Goal: Task Accomplishment & Management: Manage account settings

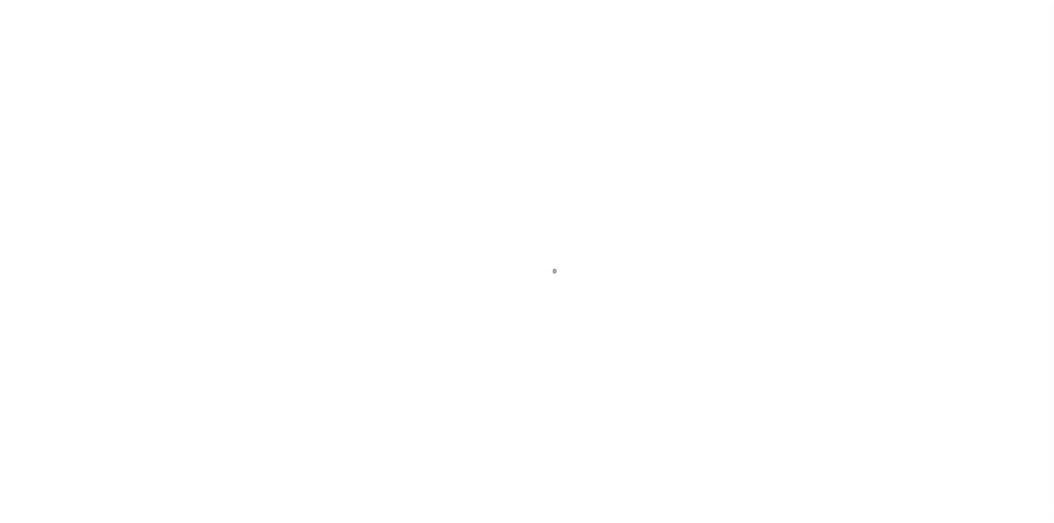
select select "NY"
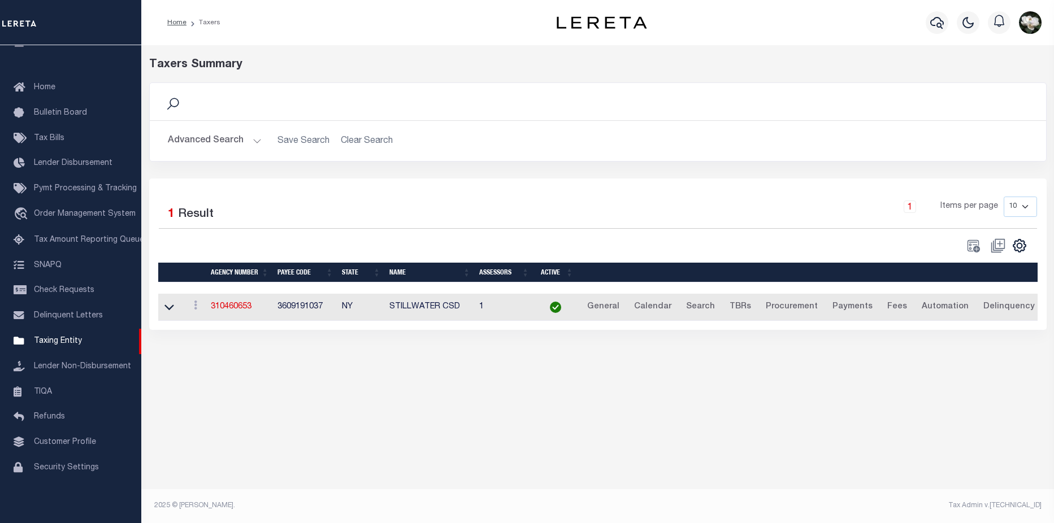
click at [198, 141] on button "Advanced Search" at bounding box center [215, 141] width 94 height 22
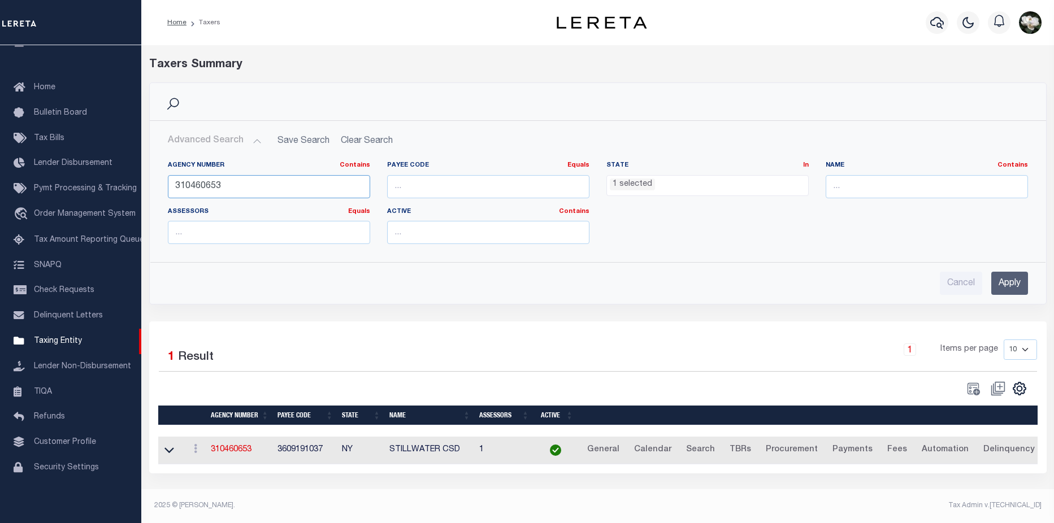
drag, startPoint x: 237, startPoint y: 189, endPoint x: 160, endPoint y: 187, distance: 76.9
click at [160, 187] on div "Agency Number Contains Contains Is 310460653" at bounding box center [268, 184] width 219 height 46
click at [729, 185] on ul "1 selected" at bounding box center [707, 183] width 201 height 15
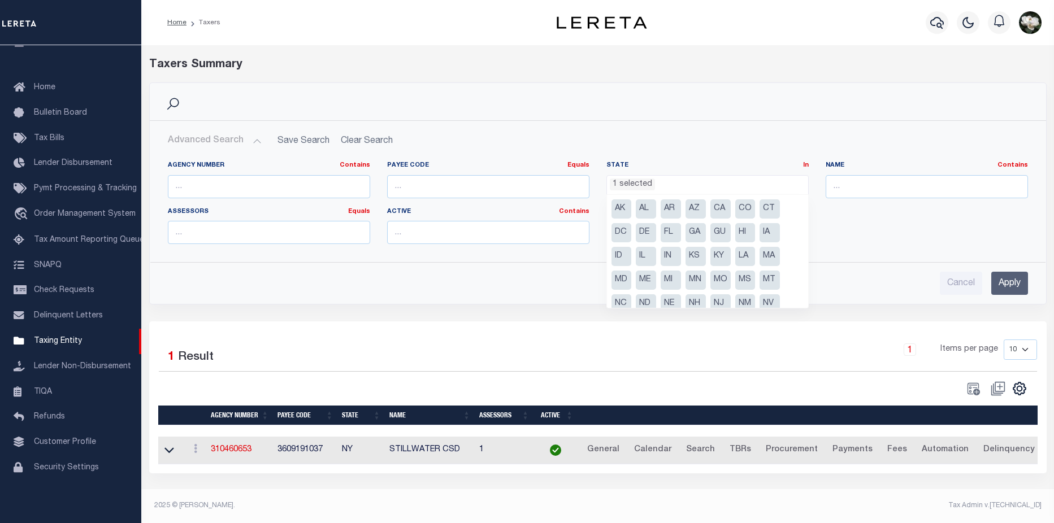
scroll to position [81, 0]
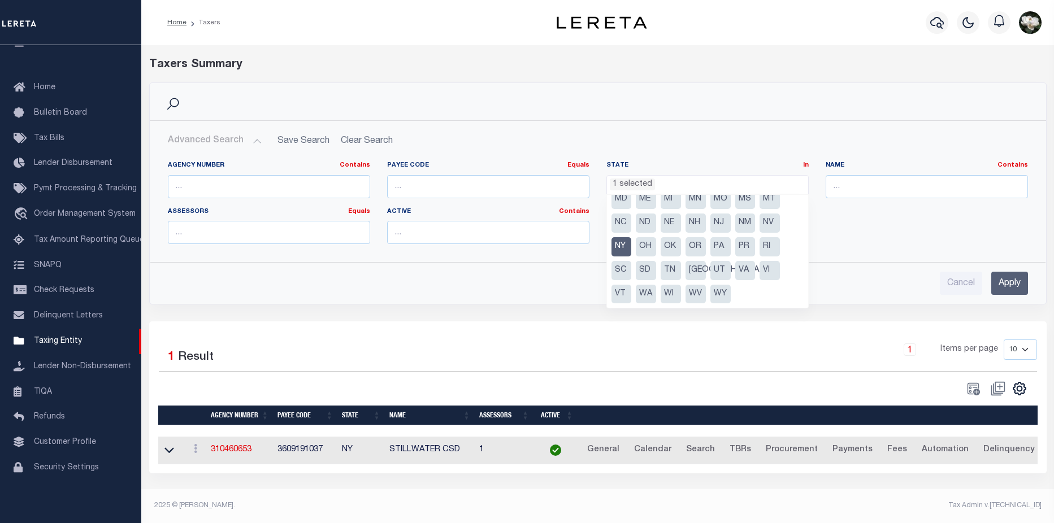
click at [620, 240] on li "NY" at bounding box center [621, 246] width 20 height 19
click at [696, 272] on li "[GEOGRAPHIC_DATA]" at bounding box center [695, 270] width 20 height 19
select select "[GEOGRAPHIC_DATA]"
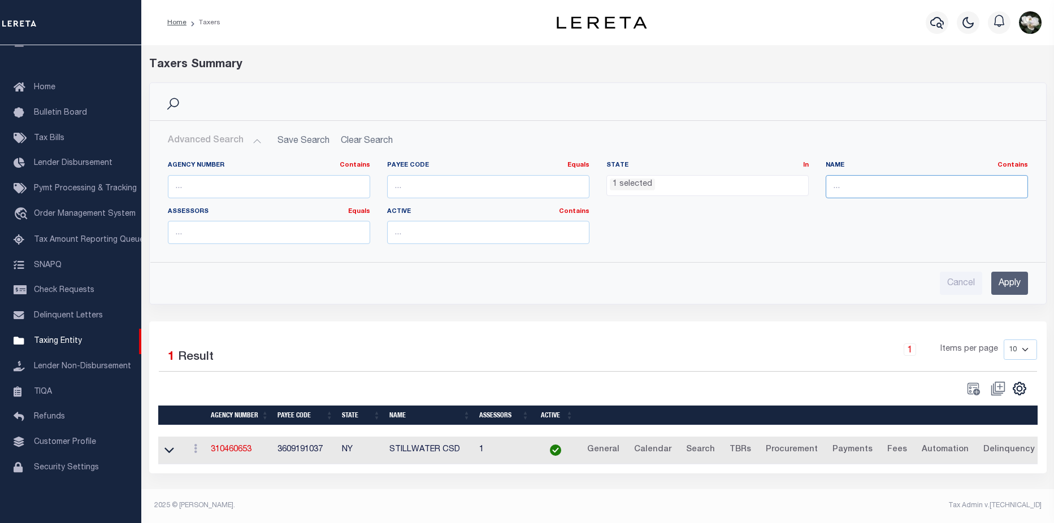
click at [895, 185] on input "text" at bounding box center [927, 186] width 202 height 23
type input "galveston"
click at [1007, 287] on input "Apply" at bounding box center [1009, 283] width 37 height 23
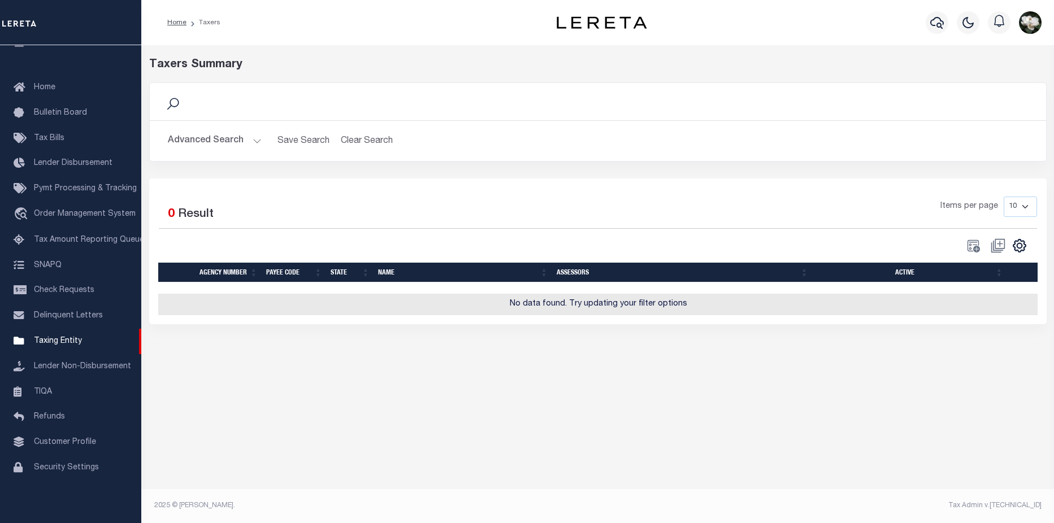
click at [185, 132] on button "Advanced Search" at bounding box center [215, 141] width 94 height 22
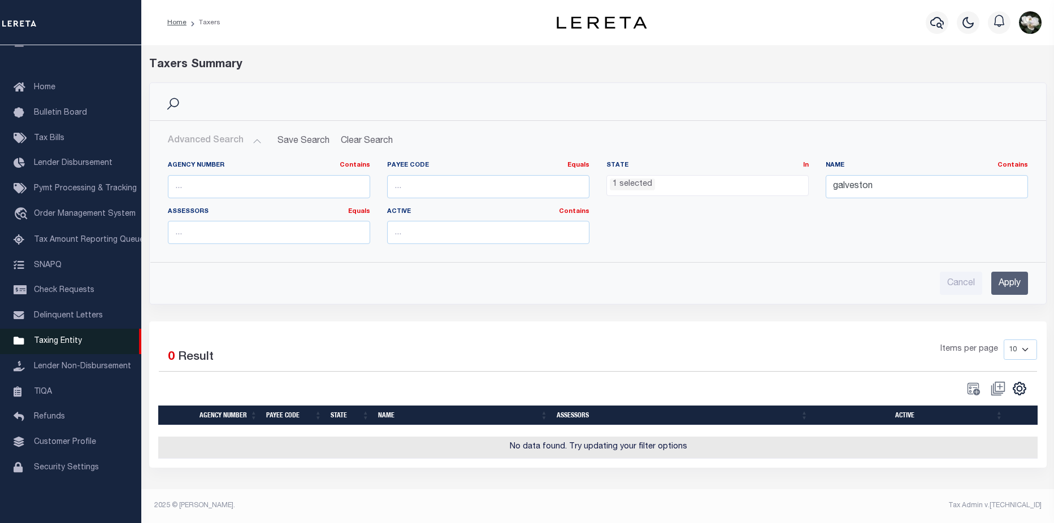
click at [68, 339] on span "Taxing Entity" at bounding box center [58, 341] width 48 height 8
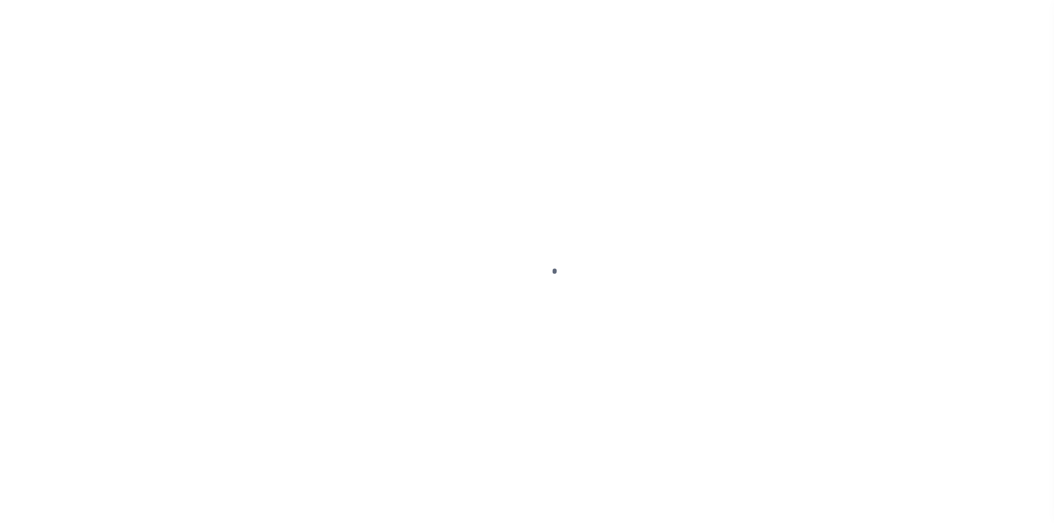
select select "[GEOGRAPHIC_DATA]"
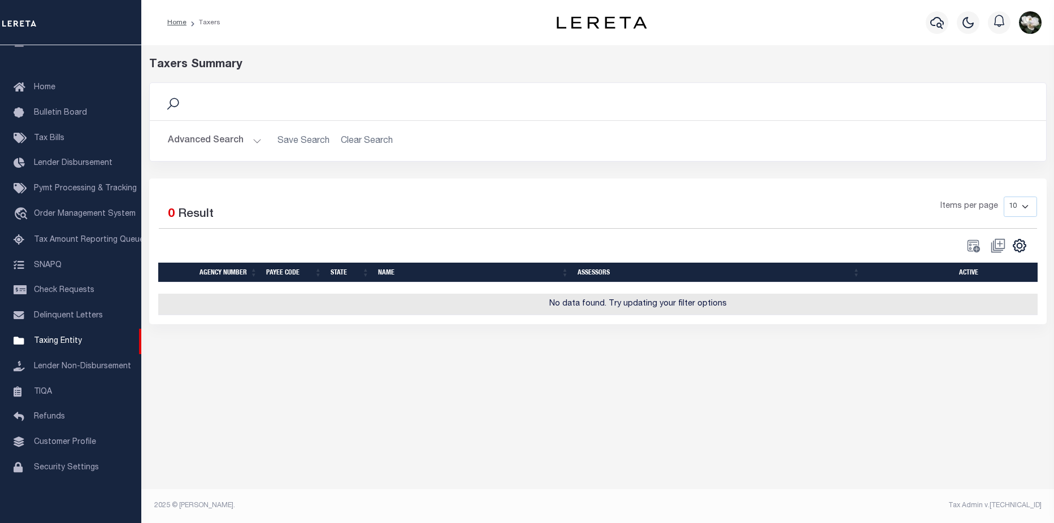
click at [206, 135] on button "Advanced Search" at bounding box center [215, 141] width 94 height 22
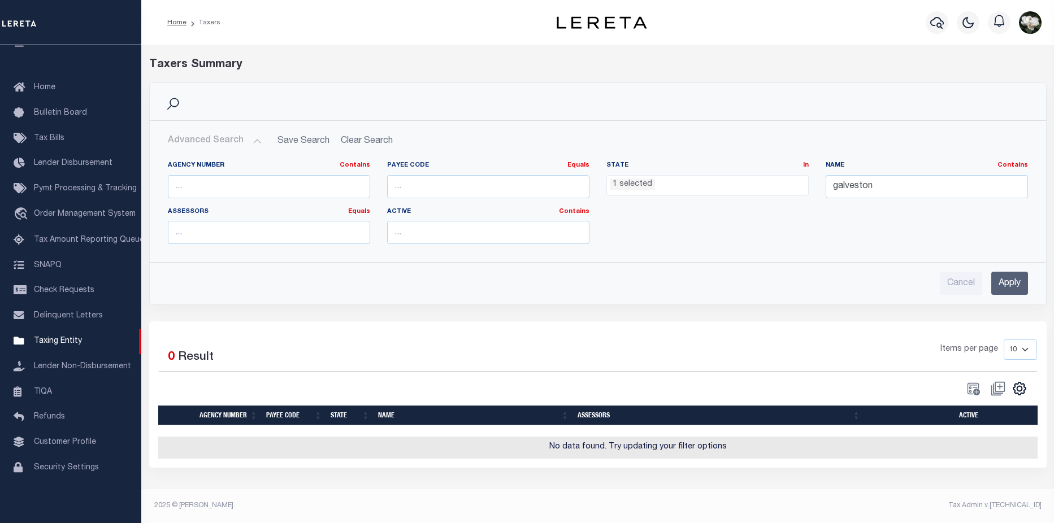
click at [721, 181] on ul "1 selected" at bounding box center [707, 183] width 201 height 15
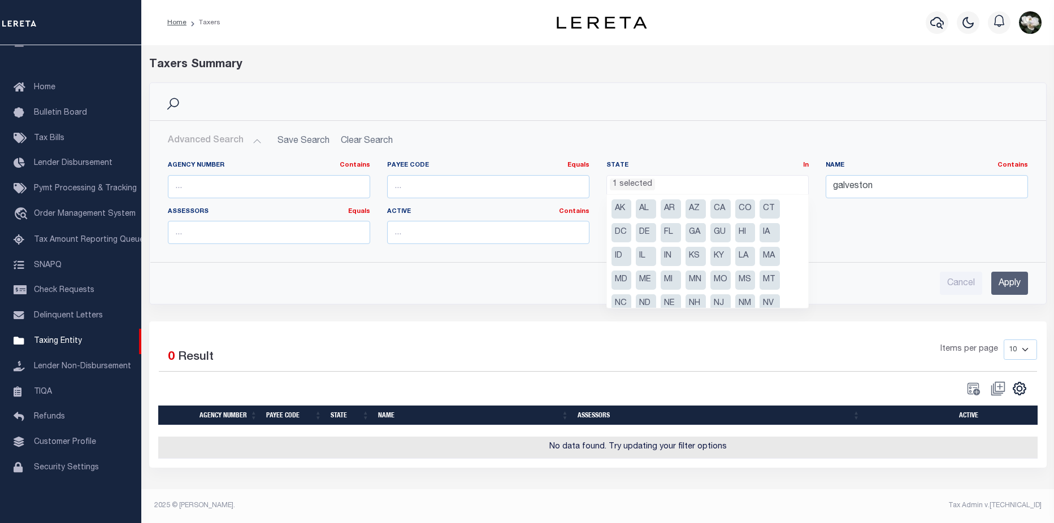
scroll to position [57, 0]
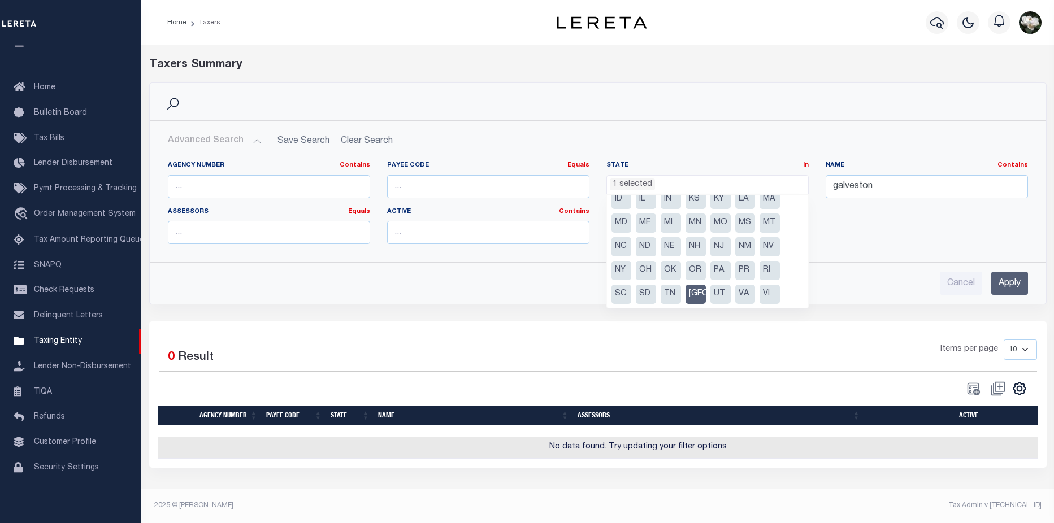
click at [697, 298] on li "[GEOGRAPHIC_DATA]" at bounding box center [695, 294] width 20 height 19
select select
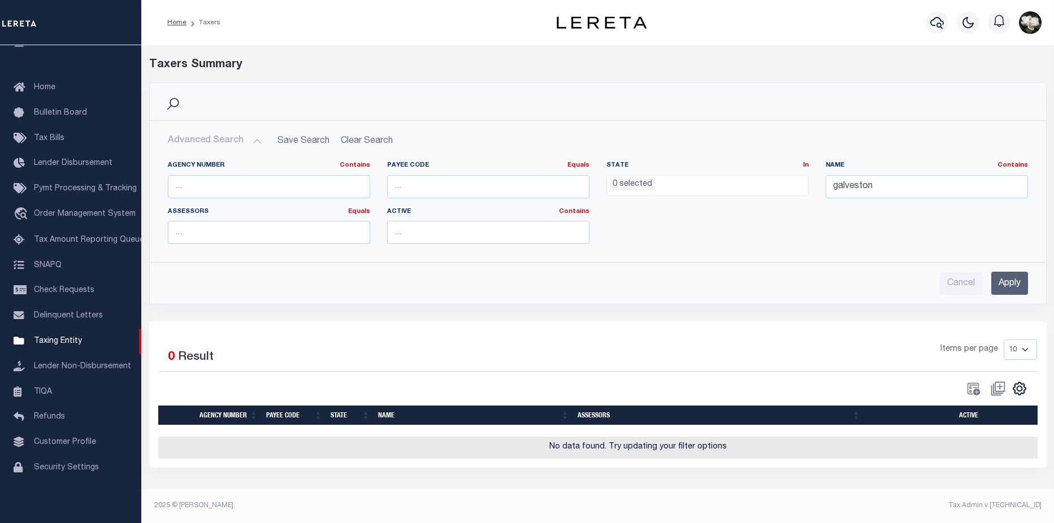
click at [1009, 281] on input "Apply" at bounding box center [1009, 283] width 37 height 23
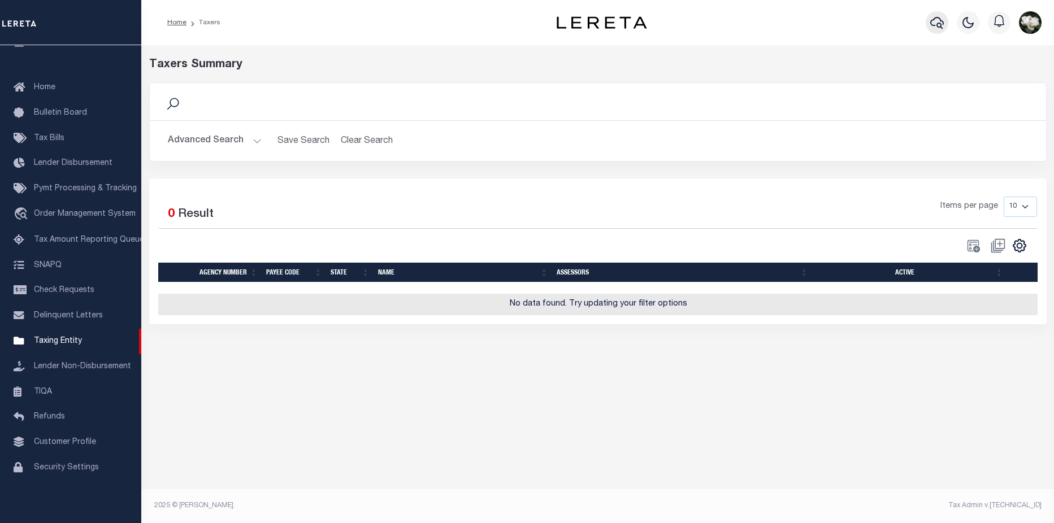
click at [931, 24] on icon "button" at bounding box center [937, 23] width 14 height 14
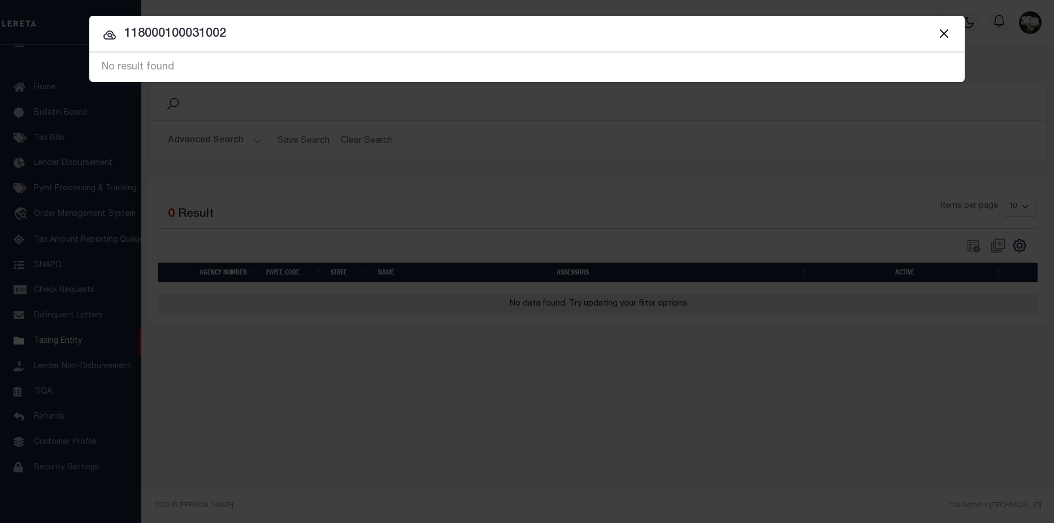
drag, startPoint x: 281, startPoint y: 35, endPoint x: -101, endPoint y: 36, distance: 381.5
click at [0, 36] on html "Home Taxers" at bounding box center [527, 261] width 1054 height 523
type input "9019"
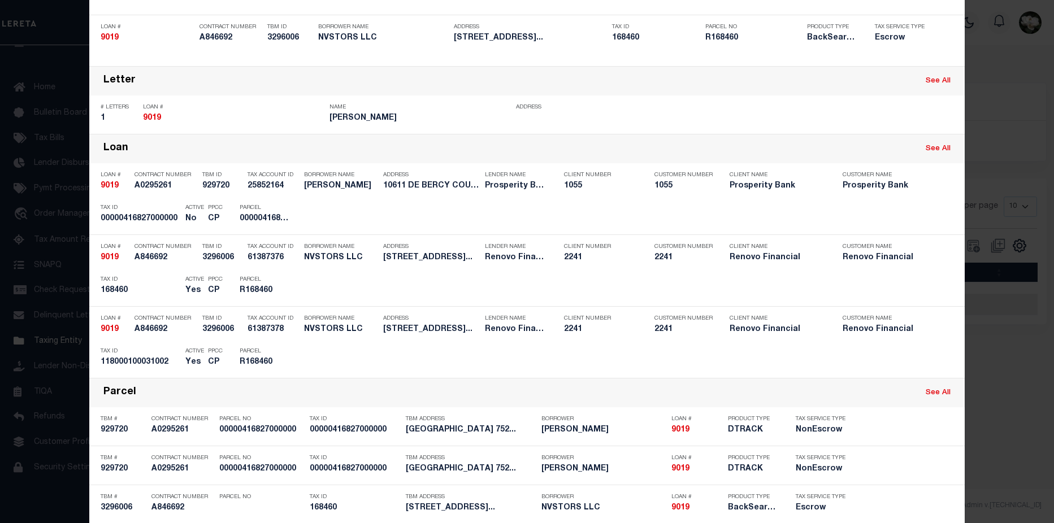
scroll to position [197, 0]
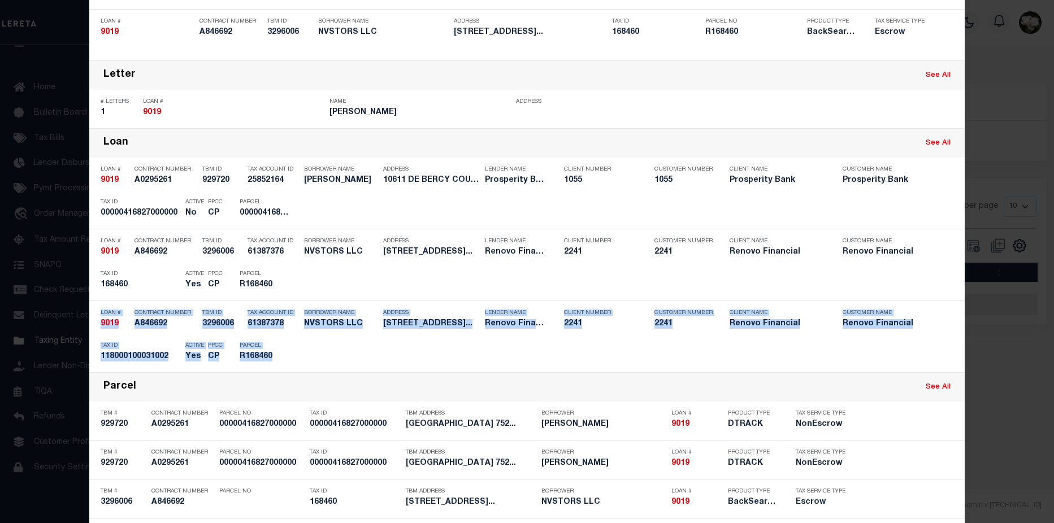
drag, startPoint x: 1045, startPoint y: 257, endPoint x: 1045, endPoint y: 361, distance: 104.0
click at [1045, 361] on div "Include Loans TBM Customers Borrowers Payments (Lender Non-Disb) Payments (Lend…" at bounding box center [527, 261] width 1054 height 523
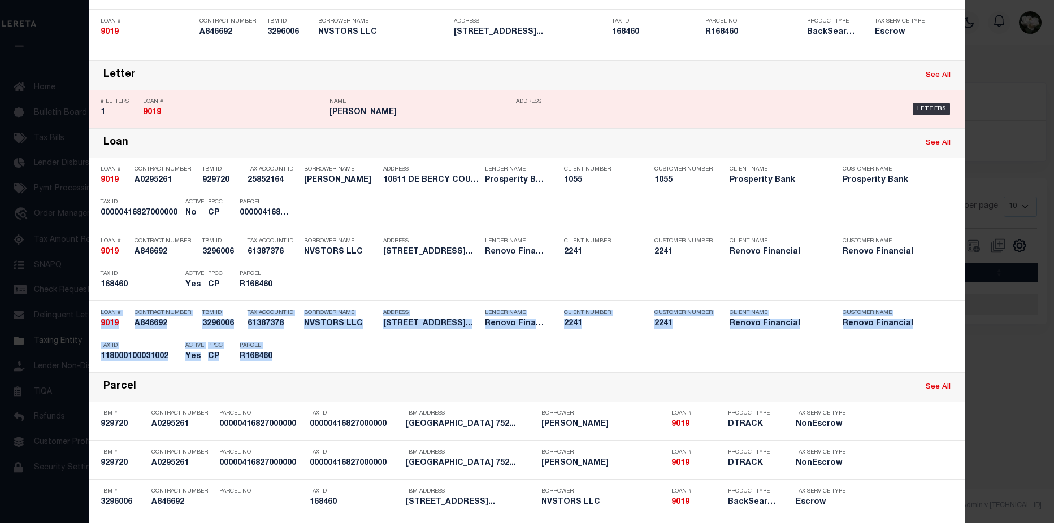
click at [834, 96] on div "Letters" at bounding box center [827, 109] width 251 height 33
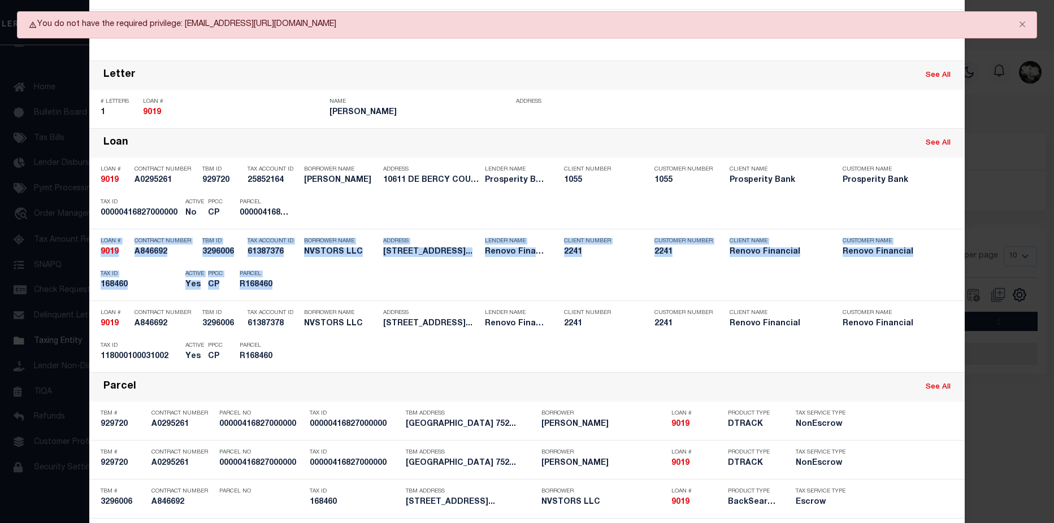
drag, startPoint x: 1044, startPoint y: 193, endPoint x: 1048, endPoint y: 278, distance: 84.9
click at [1048, 278] on div "Include Loans TBM Customers Borrowers Payments (Lender Non-Disb) Payments (Lend…" at bounding box center [527, 261] width 1054 height 523
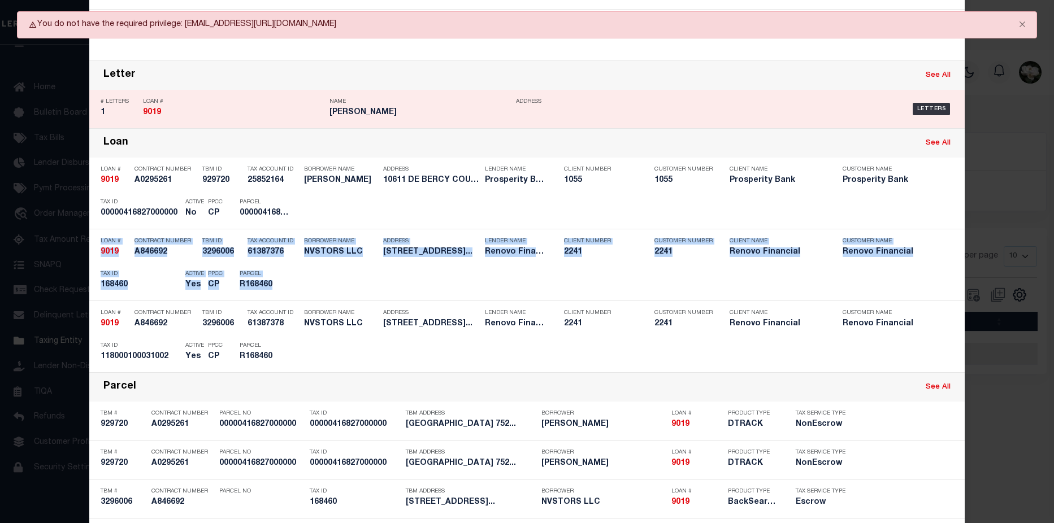
click at [791, 75] on div "Letter See All" at bounding box center [526, 75] width 875 height 29
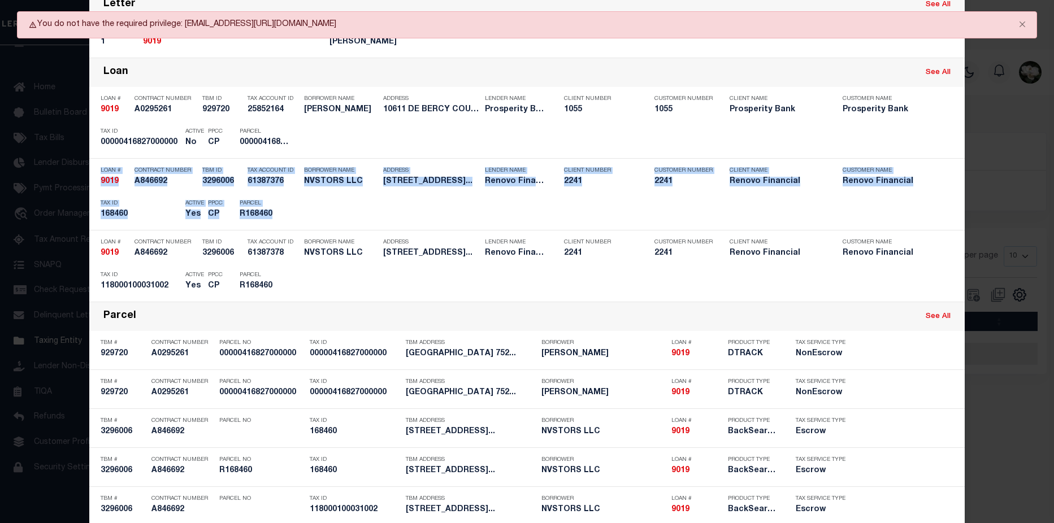
scroll to position [327, 0]
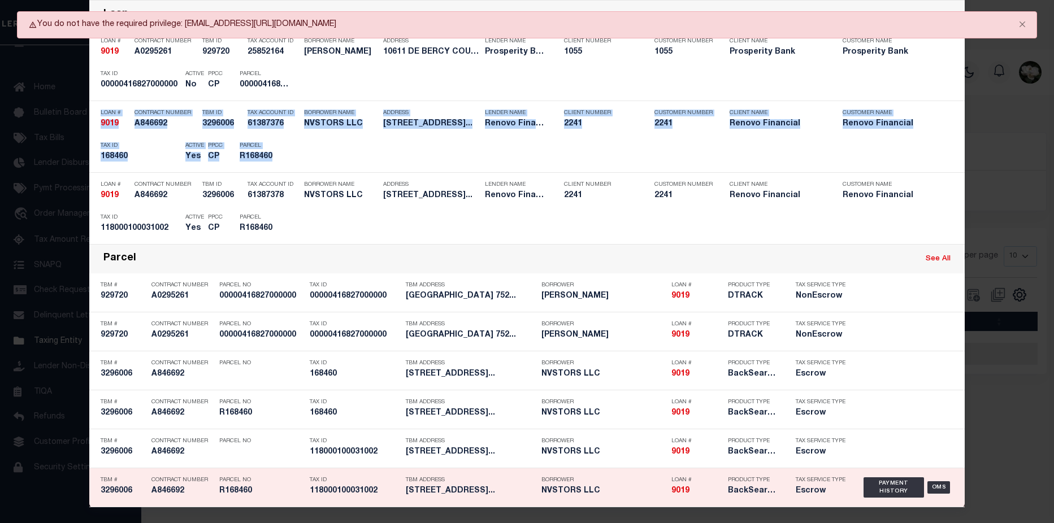
click at [545, 484] on div "Borrower NVSTORS LLC" at bounding box center [603, 487] width 124 height 33
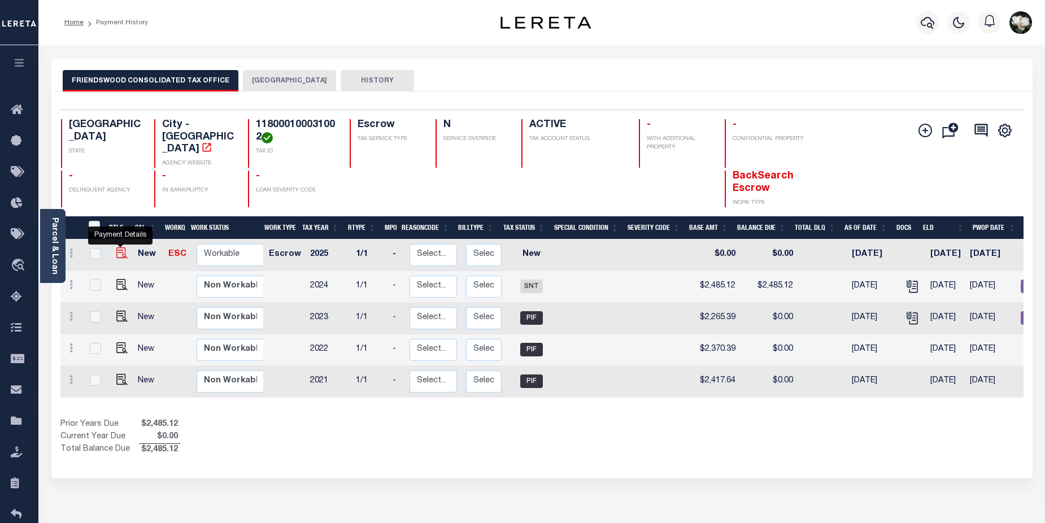
click at [123, 248] on img "" at bounding box center [121, 253] width 11 height 11
checkbox input "true"
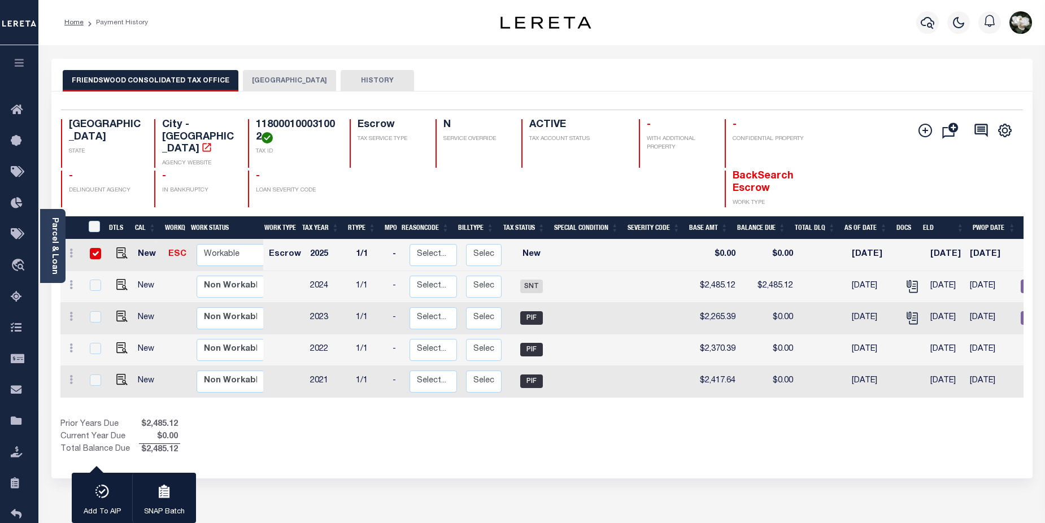
click at [292, 81] on button "[GEOGRAPHIC_DATA]" at bounding box center [289, 80] width 93 height 21
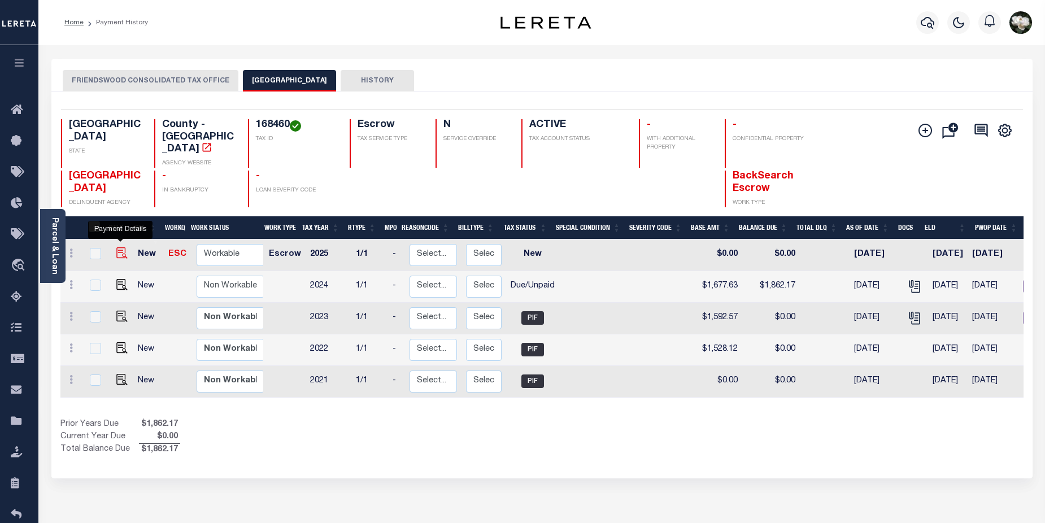
click at [120, 248] on img "" at bounding box center [121, 253] width 11 height 11
checkbox input "true"
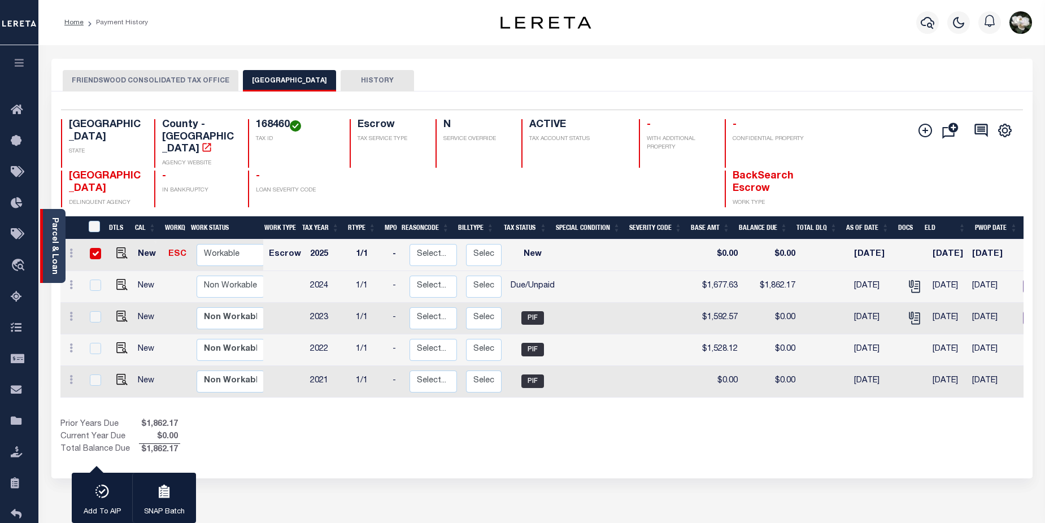
click at [53, 258] on link "Parcel & Loan" at bounding box center [54, 246] width 8 height 57
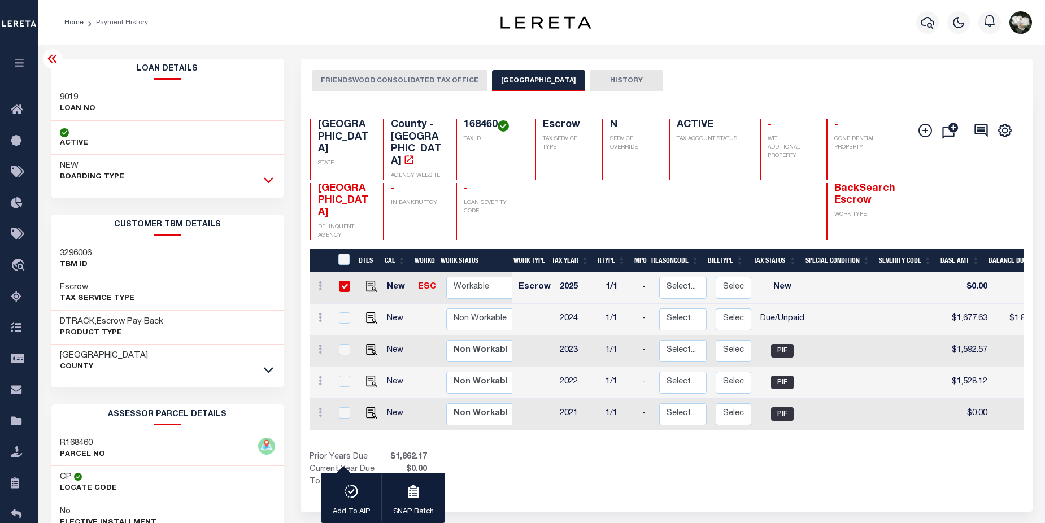
click at [270, 182] on icon at bounding box center [269, 181] width 10 height 6
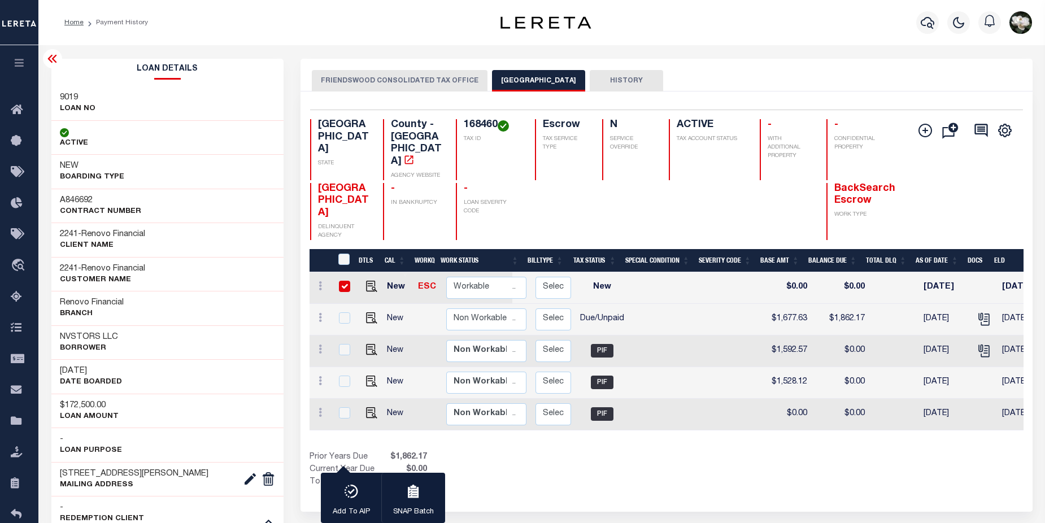
scroll to position [0, 129]
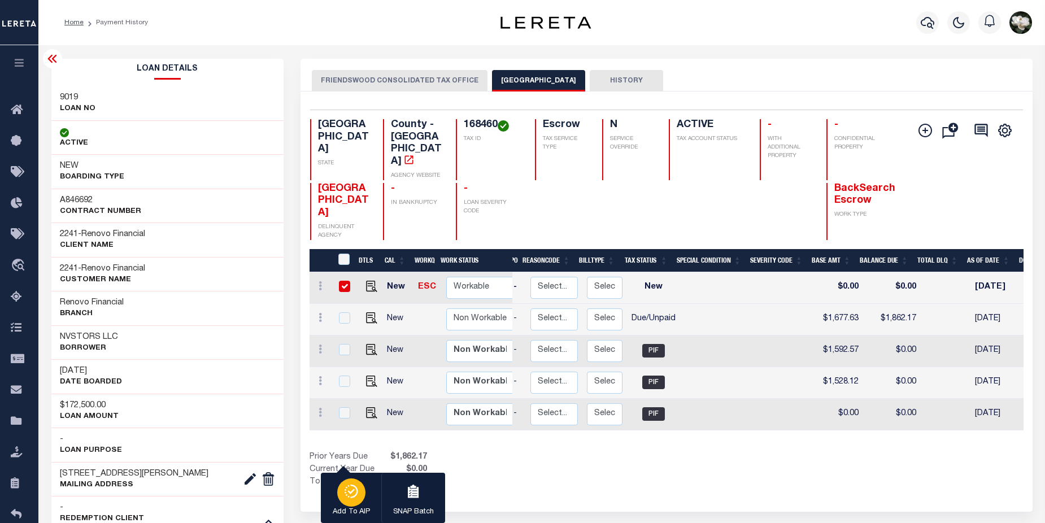
click at [354, 501] on div "button" at bounding box center [351, 493] width 28 height 28
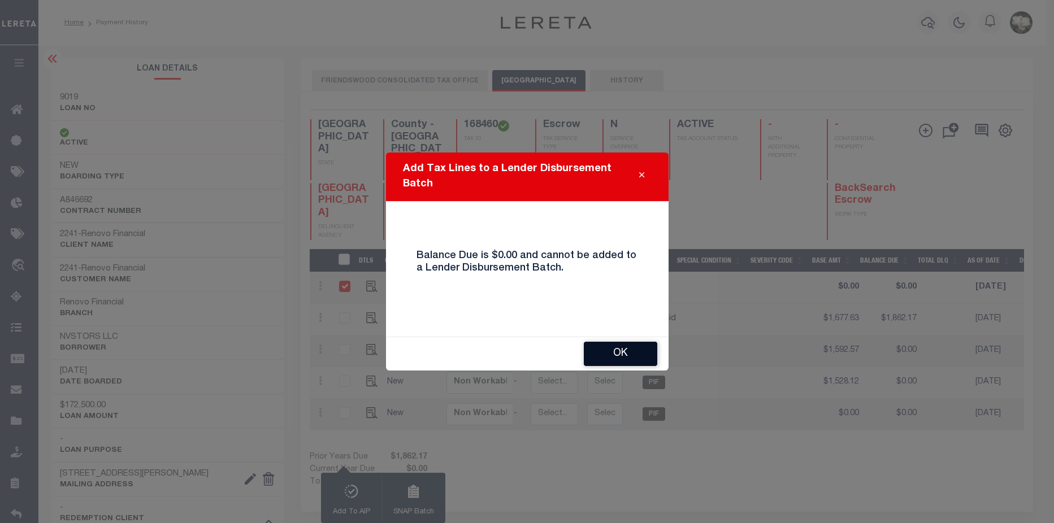
click at [630, 359] on button "OK" at bounding box center [620, 354] width 73 height 24
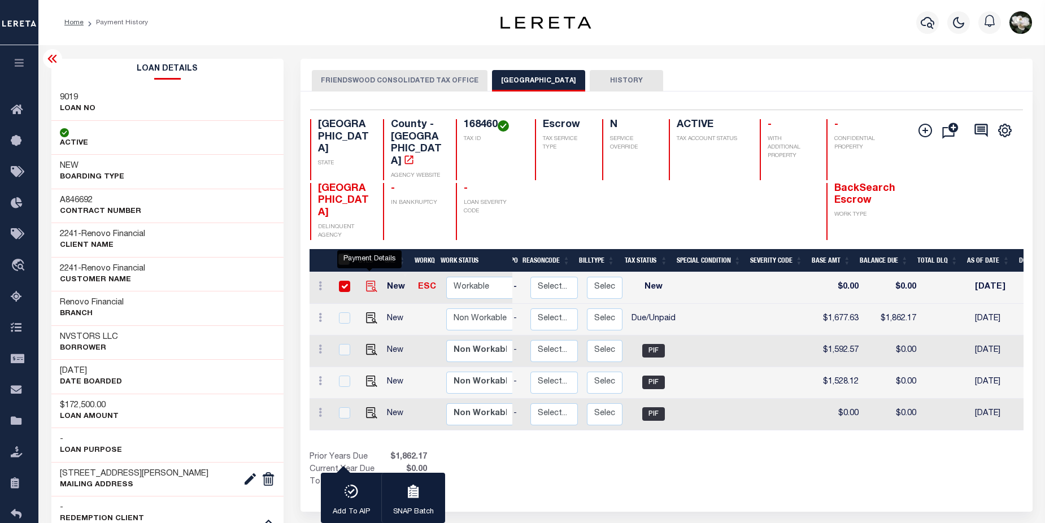
click at [369, 281] on img "" at bounding box center [371, 286] width 11 height 11
checkbox input "false"
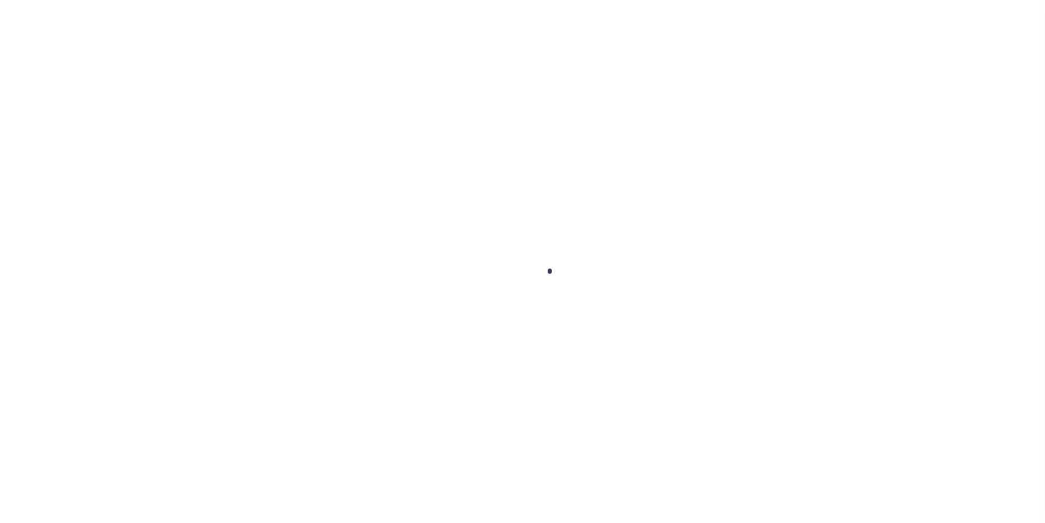
checkbox input "false"
type input "06/28/2025"
select select "NW2"
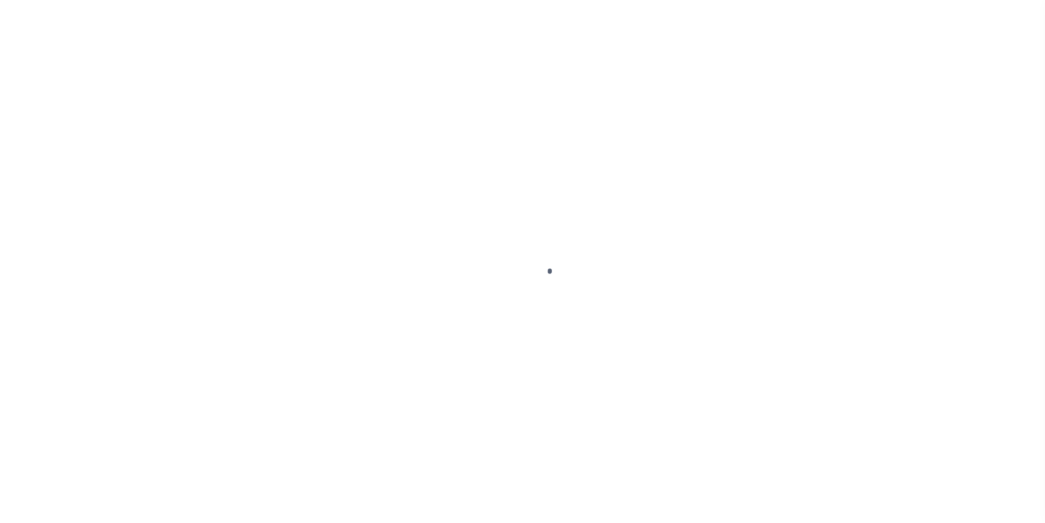
select select "NW2"
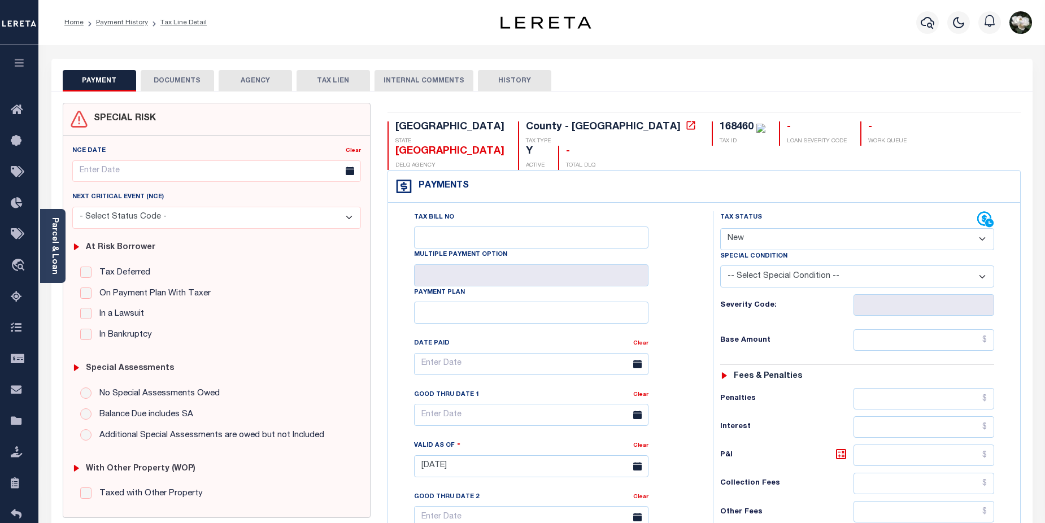
click at [168, 77] on button "DOCUMENTS" at bounding box center [177, 80] width 73 height 21
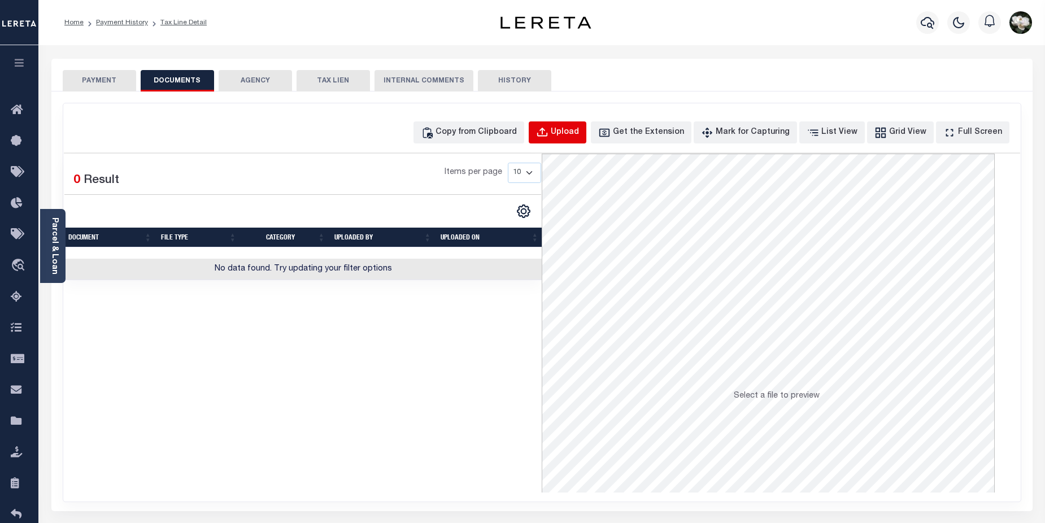
click at [579, 128] on div "Upload" at bounding box center [565, 133] width 28 height 12
select select "POP"
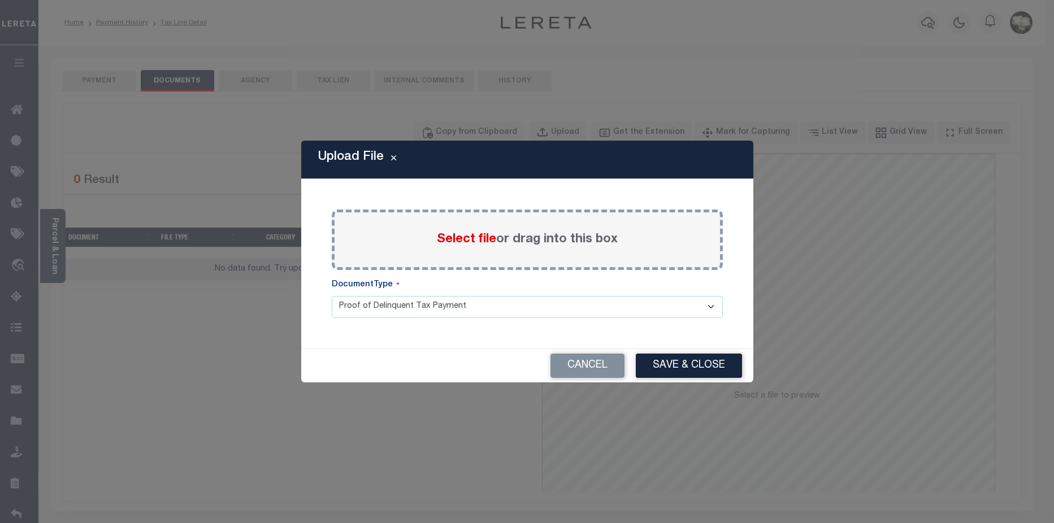
click at [471, 243] on span "Select file" at bounding box center [466, 239] width 59 height 12
click at [0, 0] on input "Select file or drag into this box" at bounding box center [0, 0] width 0 height 0
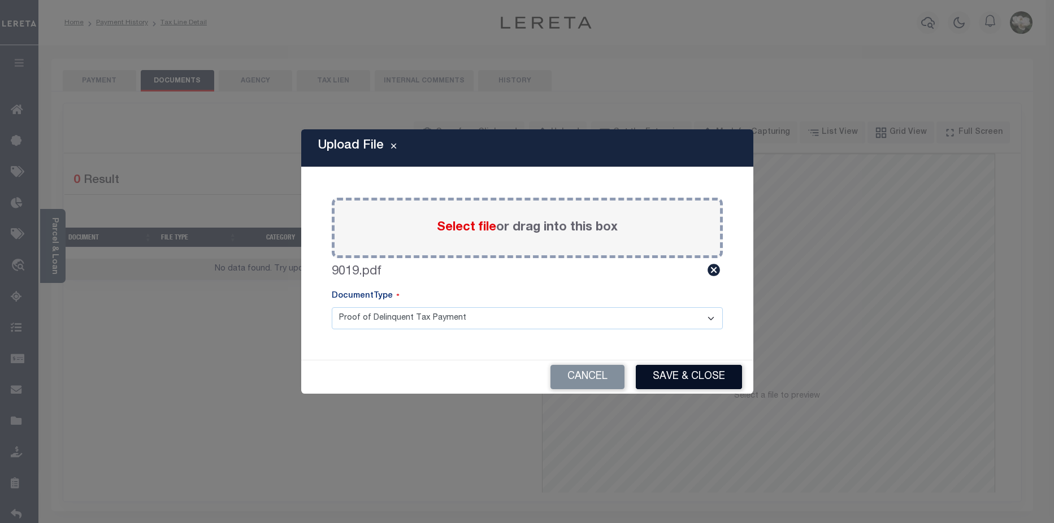
click at [718, 377] on button "Save & Close" at bounding box center [689, 377] width 106 height 24
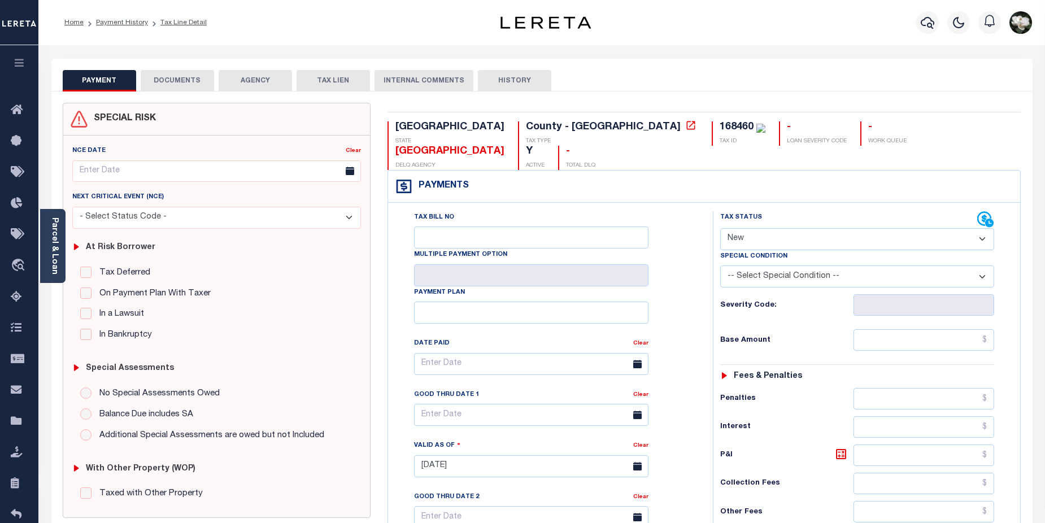
click at [985, 228] on select "- Select Status Code - Open Due/Unpaid Paid Incomplete No Tax Due Internal Refu…" at bounding box center [858, 239] width 275 height 22
select select "DUE"
click at [721, 228] on select "- Select Status Code - Open Due/Unpaid Paid Incomplete No Tax Due Internal Refu…" at bounding box center [858, 239] width 275 height 22
type input "[DATE]"
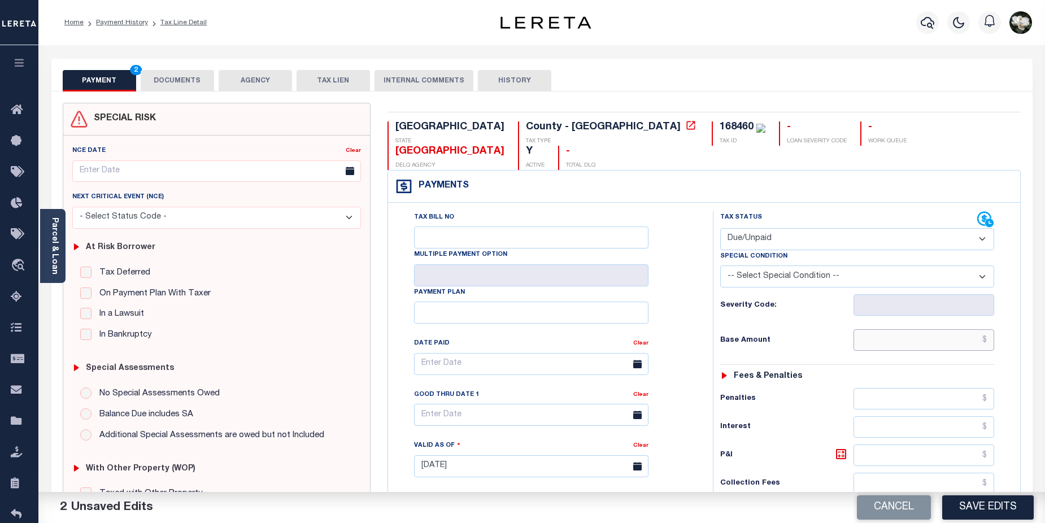
click at [920, 329] on input "text" at bounding box center [924, 339] width 141 height 21
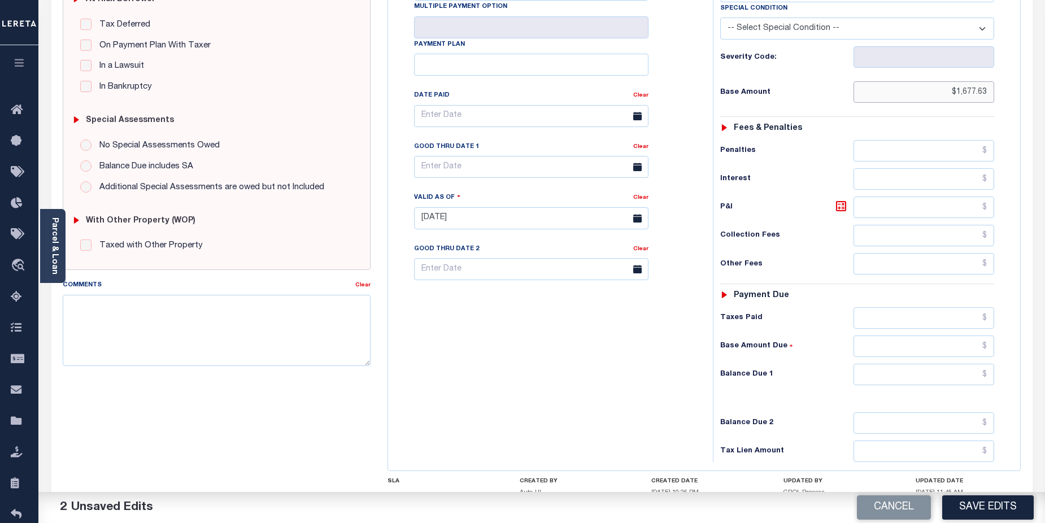
scroll to position [258, 0]
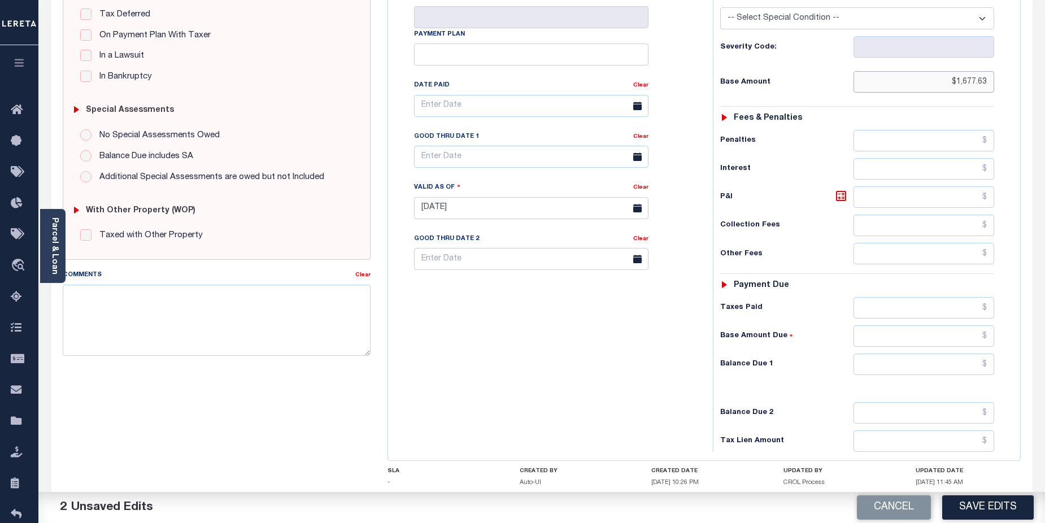
type input "$1,677.63"
click at [916, 354] on input "text" at bounding box center [924, 364] width 141 height 21
type input "$1,677.63"
click at [999, 506] on button "Save Edits" at bounding box center [989, 508] width 92 height 24
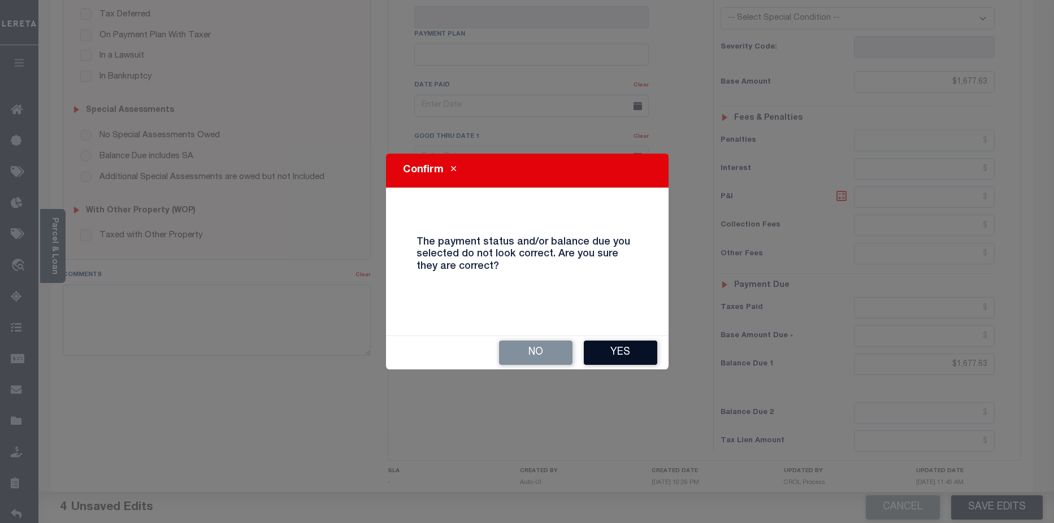
click at [651, 360] on button "Yes" at bounding box center [620, 353] width 73 height 24
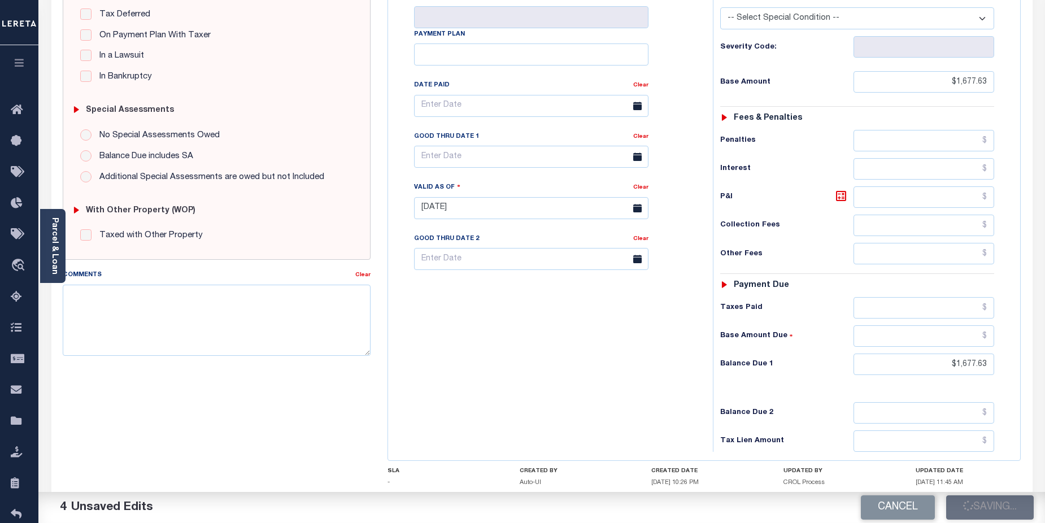
checkbox input "false"
type input "$1,677.63"
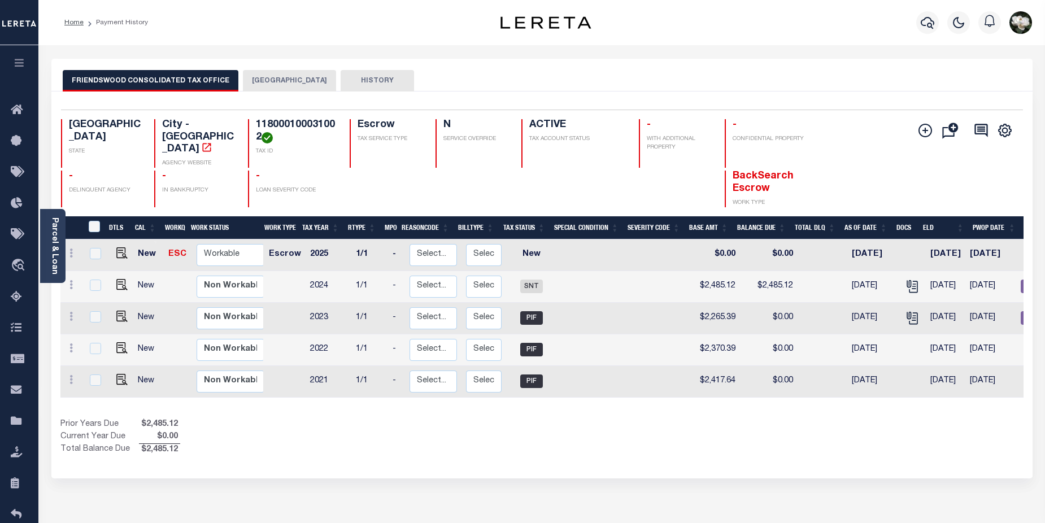
drag, startPoint x: 0, startPoint y: 0, endPoint x: 504, endPoint y: 60, distance: 507.6
click at [504, 55] on div "Parcel & Loan Loan Details 9019 LOAN NO ACTIVE" at bounding box center [542, 376] width 999 height 663
click at [120, 248] on img "" at bounding box center [121, 253] width 11 height 11
checkbox input "true"
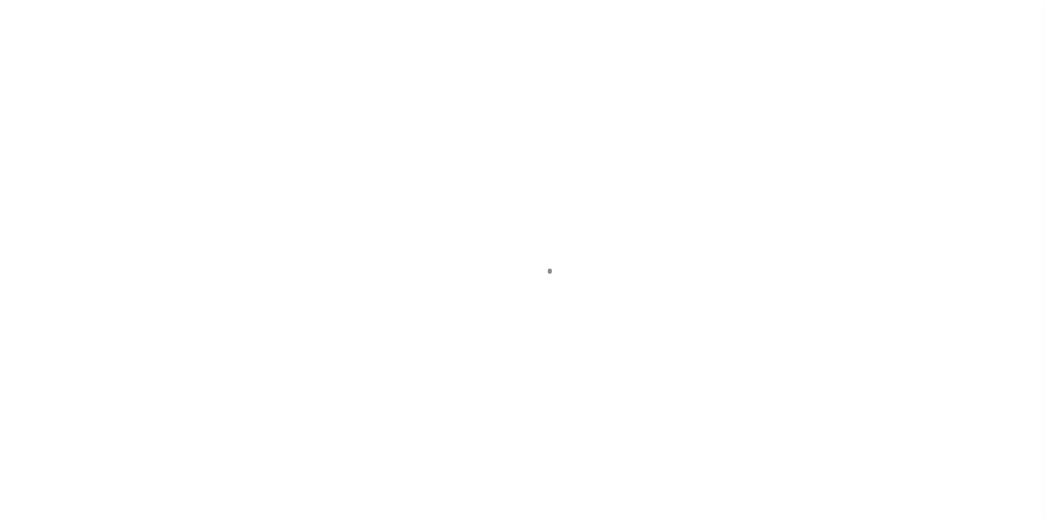
select select "NW2"
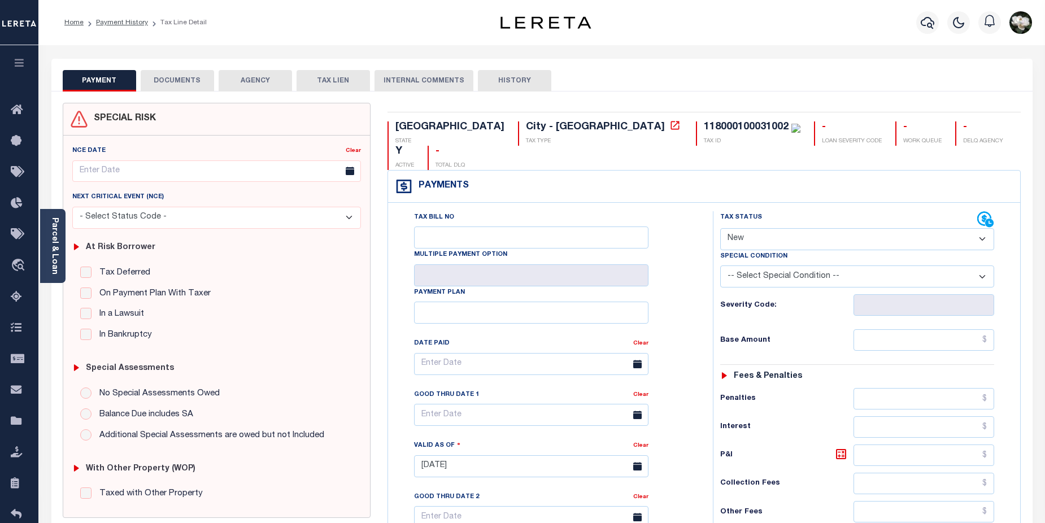
scroll to position [113, 0]
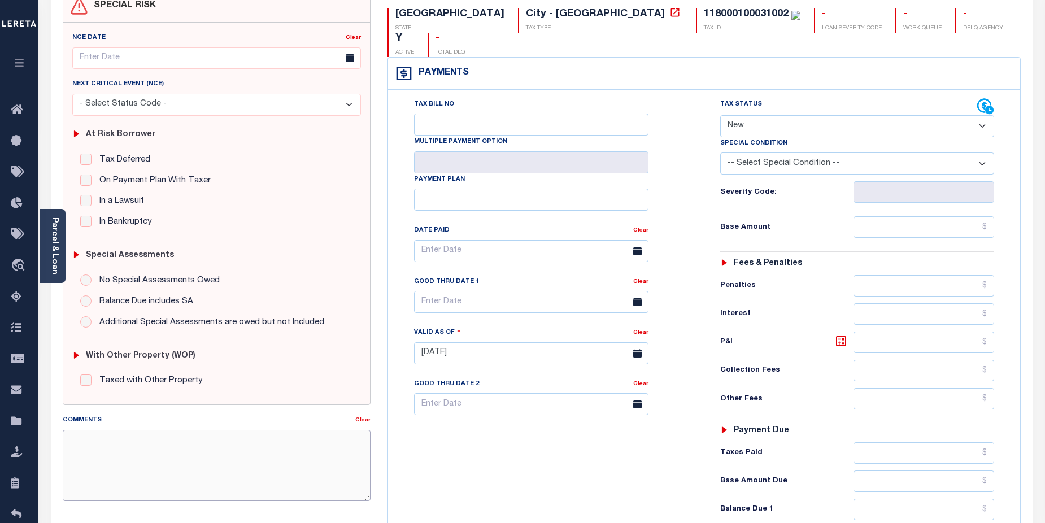
click at [124, 463] on textarea "Comments" at bounding box center [217, 465] width 309 height 71
paste textarea "Hello [PERSON_NAME] , We received mail from NY, tax collector due date 9/30 ful…"
type textarea "Hello [PERSON_NAME] , We received mail from NY, tax collector due date 9/30 ful…"
drag, startPoint x: 70, startPoint y: 441, endPoint x: 377, endPoint y: 479, distance: 309.7
click at [377, 479] on div "Comments Clear Hello [PERSON_NAME] , We received mail from [GEOGRAPHIC_DATA], t…" at bounding box center [217, 462] width 326 height 96
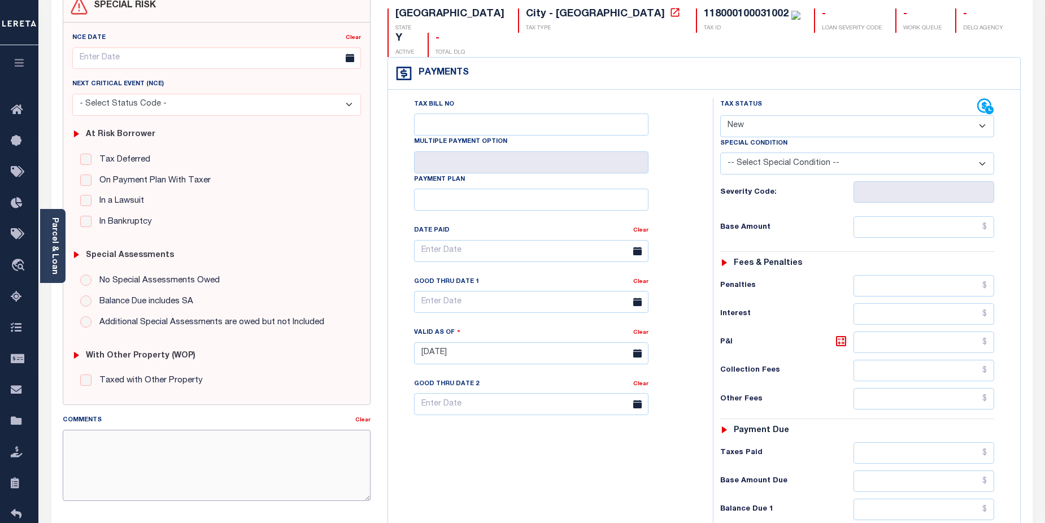
click at [136, 446] on textarea "Comments" at bounding box center [217, 465] width 309 height 71
paste textarea "CAS-474377 2025/annual dlq Base $3,323.80 P/I $568.57-Lender Responsibility Tot…"
drag, startPoint x: 146, startPoint y: 478, endPoint x: 138, endPoint y: 462, distance: 17.5
click at [146, 478] on textarea "CAS-474377 2025/annual dlq Base $3,323.80 P/I $568.57-Lender Responsibility Tot…" at bounding box center [217, 465] width 309 height 71
drag, startPoint x: 94, startPoint y: 479, endPoint x: 125, endPoint y: 479, distance: 30.5
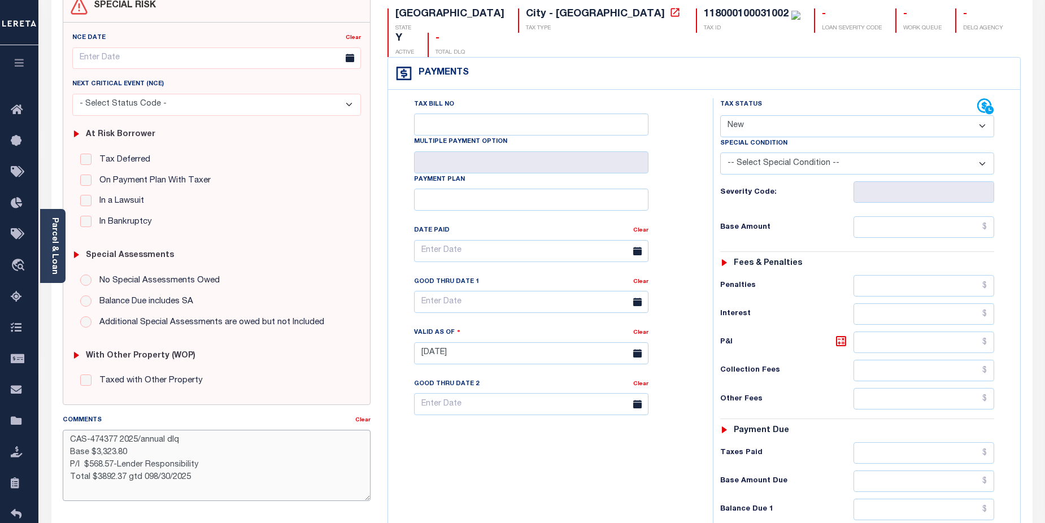
click at [125, 479] on textarea "CAS-474377 2025/annual dlq Base $3,323.80 P/I $568.57-Lender Responsibility Tot…" at bounding box center [217, 465] width 309 height 71
drag, startPoint x: 90, startPoint y: 441, endPoint x: 116, endPoint y: 441, distance: 26.0
click at [116, 441] on textarea "CAS-474377 2025/annual dlq Base $3,323.80 P/I $568.57-Lender Responsibility Tot…" at bounding box center [217, 465] width 309 height 71
drag, startPoint x: 96, startPoint y: 454, endPoint x: 130, endPoint y: 454, distance: 33.9
click at [130, 454] on textarea "CAS-47567 2025/annual dlq Base $3,323.80 P/I $568.57-Lender Responsibility Tota…" at bounding box center [217, 465] width 309 height 71
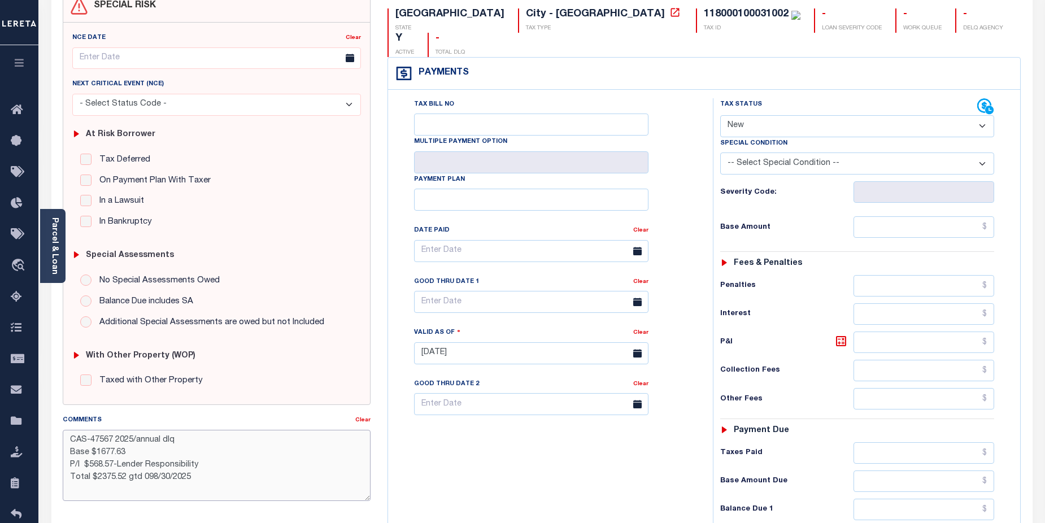
drag, startPoint x: 125, startPoint y: 465, endPoint x: 142, endPoint y: 465, distance: 17.0
click at [142, 465] on textarea "CAS-47567 2025/annual dlq Base $1677.63 P/I $568.57-Lender Responsibility Total…" at bounding box center [217, 465] width 309 height 71
drag, startPoint x: 98, startPoint y: 455, endPoint x: 126, endPoint y: 454, distance: 28.3
click at [126, 454] on textarea "CAS-47567 2025/annual dlq Base $1677.63 P/I $568.57-Lereta Responsibility Total…" at bounding box center [217, 465] width 309 height 71
drag, startPoint x: 96, startPoint y: 452, endPoint x: 128, endPoint y: 453, distance: 31.7
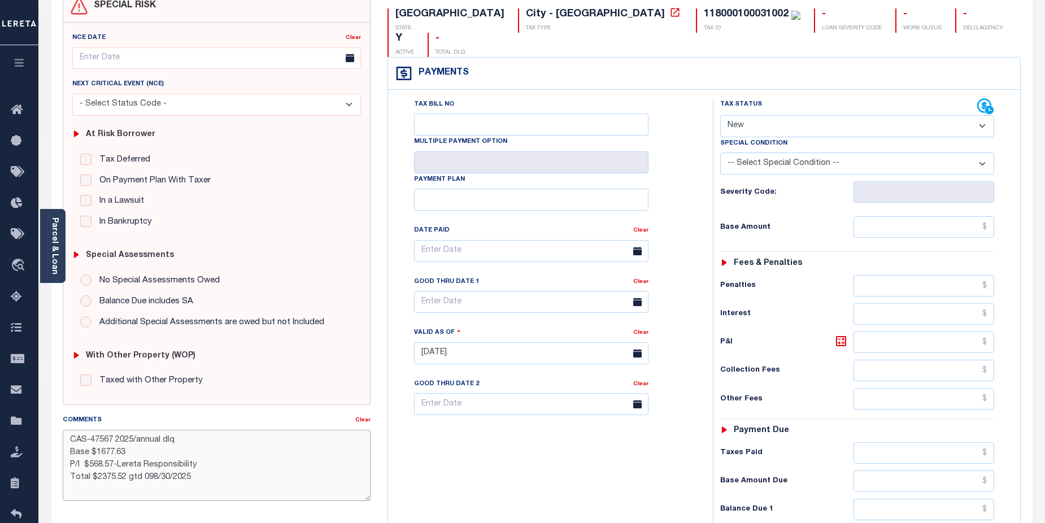
click at [128, 453] on textarea "CAS-47567 2025/annual dlq Base $1677.63 P/I $568.57-Lereta Responsibility Total…" at bounding box center [217, 465] width 309 height 71
drag, startPoint x: 97, startPoint y: 454, endPoint x: 138, endPoint y: 432, distance: 46.5
click at [136, 453] on textarea "CAS-47567 2025/annual dlq Base $697.89 P/I $568.57-Lereta Responsibility Total …" at bounding box center [217, 465] width 309 height 71
drag, startPoint x: 90, startPoint y: 467, endPoint x: 113, endPoint y: 467, distance: 22.6
click at [113, 467] on textarea "CAS-47567 2025/annual dlq Base $1677.63 P/I $568.57-Lereta Responsibility Total…" at bounding box center [217, 465] width 309 height 71
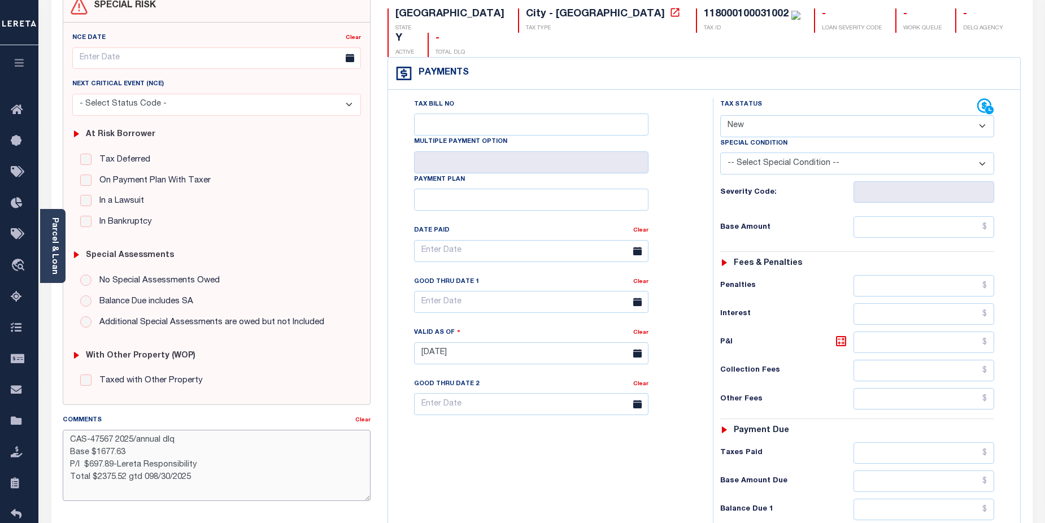
click at [101, 479] on textarea "CAS-47567 2025/annual dlq Base $1677.63 P/I $697.89-Lereta Responsibility Total…" at bounding box center [217, 465] width 309 height 71
click at [101, 453] on textarea "CAS-47567 2025/annual dlq Base $1677.63 P/I $697.89-Lereta Responsibility Total…" at bounding box center [217, 465] width 309 height 71
click at [152, 479] on textarea "CAS-47567 2025/annual dlq Base $1,677.63 P/I $697.89-Lereta Responsibility Tota…" at bounding box center [217, 465] width 309 height 71
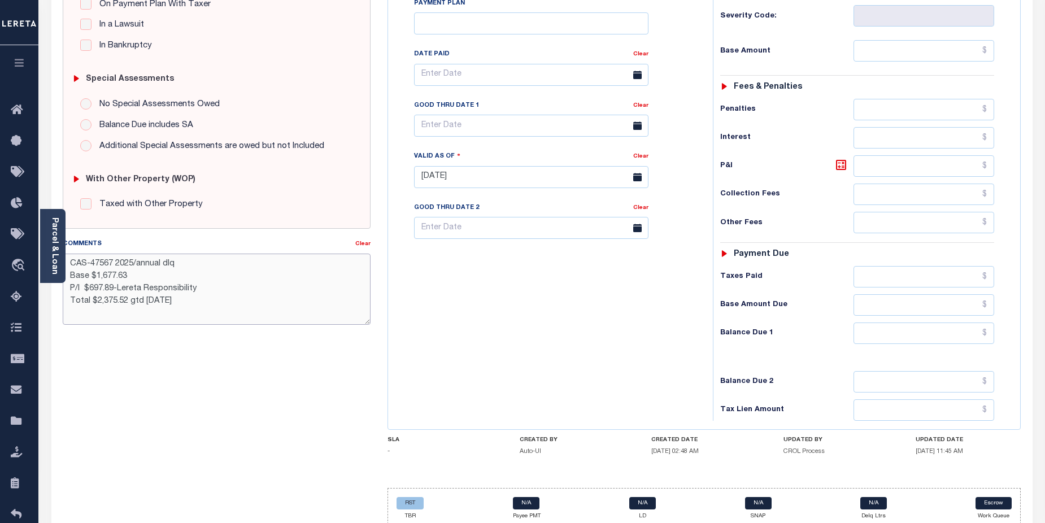
scroll to position [309, 0]
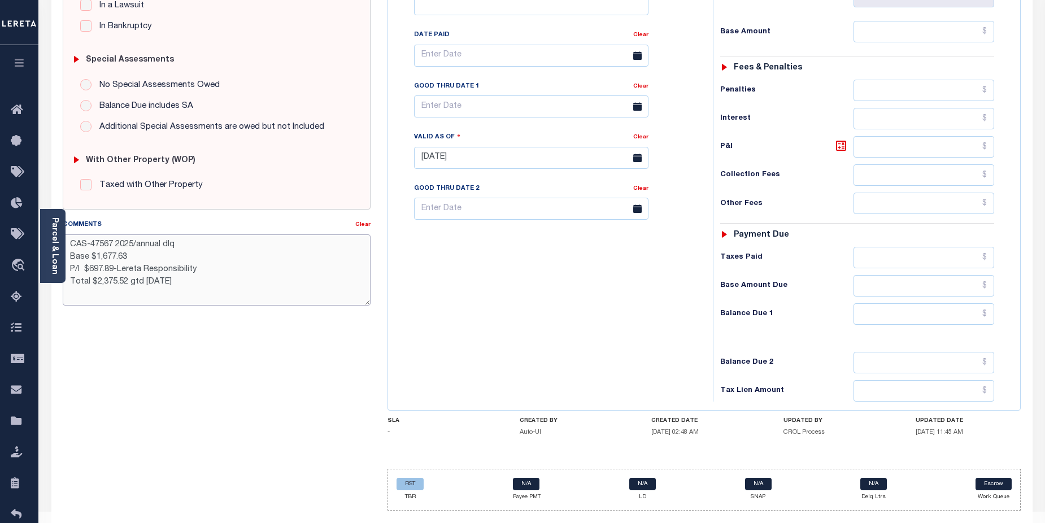
click at [282, 274] on textarea "CAS-47567 2025/annual dlq Base $1,677.63 P/I $697.89-Lereta Responsibility Tota…" at bounding box center [217, 270] width 309 height 71
type textarea "CAS-47567 2025/annual dlq Base $1,677.63 P/I $697.89-Lereta Responsibility Tota…"
type input "09/03/2025"
drag, startPoint x: 658, startPoint y: 335, endPoint x: 686, endPoint y: 340, distance: 28.2
click at [661, 335] on div "Tax Bill No Multiple Payment Option Payment Plan Clear" at bounding box center [548, 152] width 314 height 499
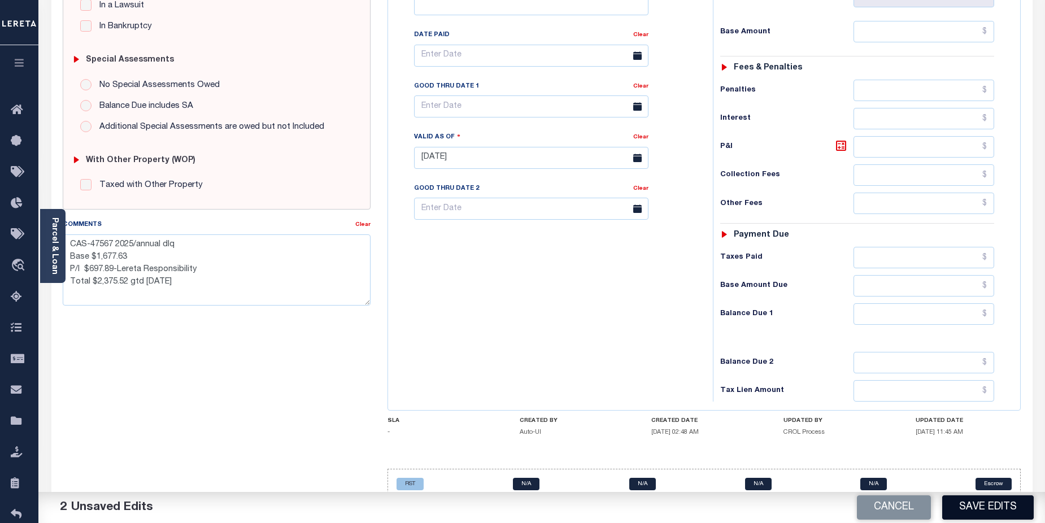
click at [992, 507] on button "Save Edits" at bounding box center [989, 508] width 92 height 24
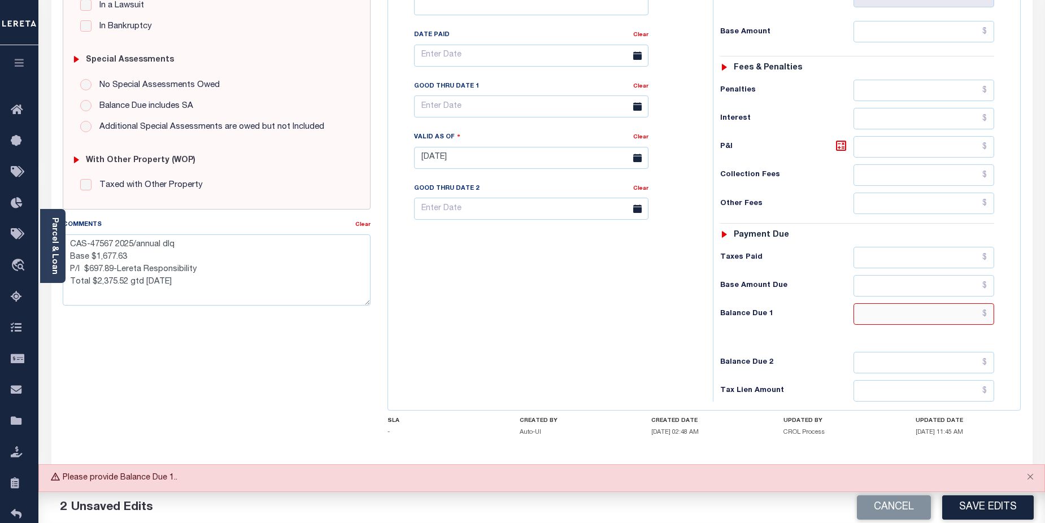
click at [925, 303] on input "text" at bounding box center [924, 313] width 141 height 21
type input "$1,677.63"
click at [1004, 504] on button "Save Edits" at bounding box center [989, 508] width 92 height 24
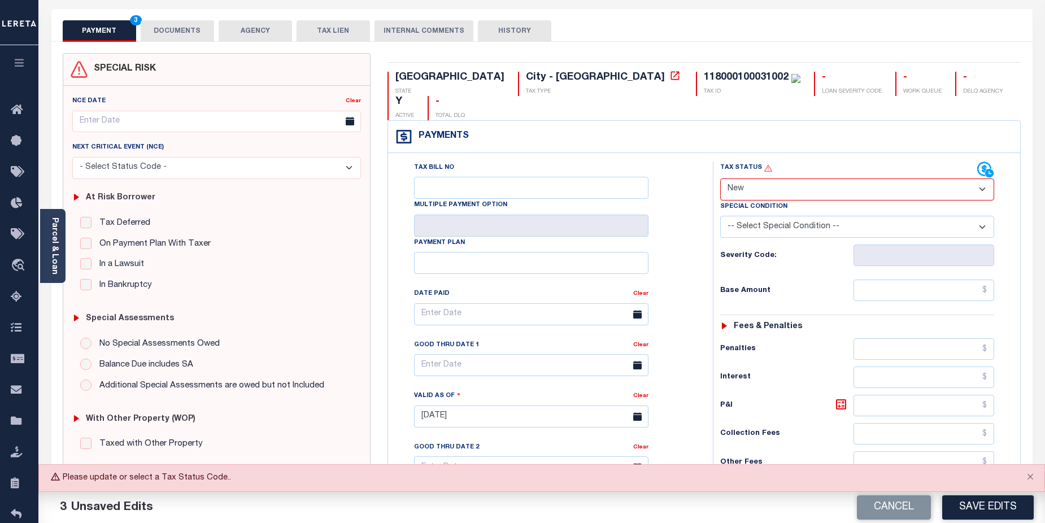
scroll to position [40, 0]
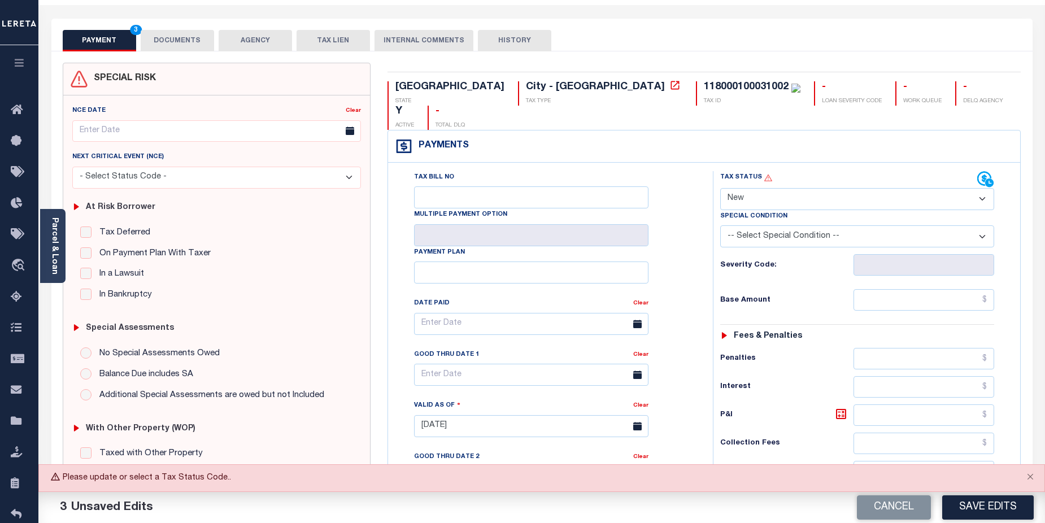
click at [983, 188] on select "- Select Status Code - Open Due/Unpaid Paid Incomplete No Tax Due Internal Refu…" at bounding box center [858, 199] width 275 height 22
select select "DUE"
click at [721, 188] on select "- Select Status Code - Open Due/Unpaid Paid Incomplete No Tax Due Internal Refu…" at bounding box center [858, 199] width 275 height 22
click at [918, 289] on input "text" at bounding box center [924, 299] width 141 height 21
type input "$1,677.63"
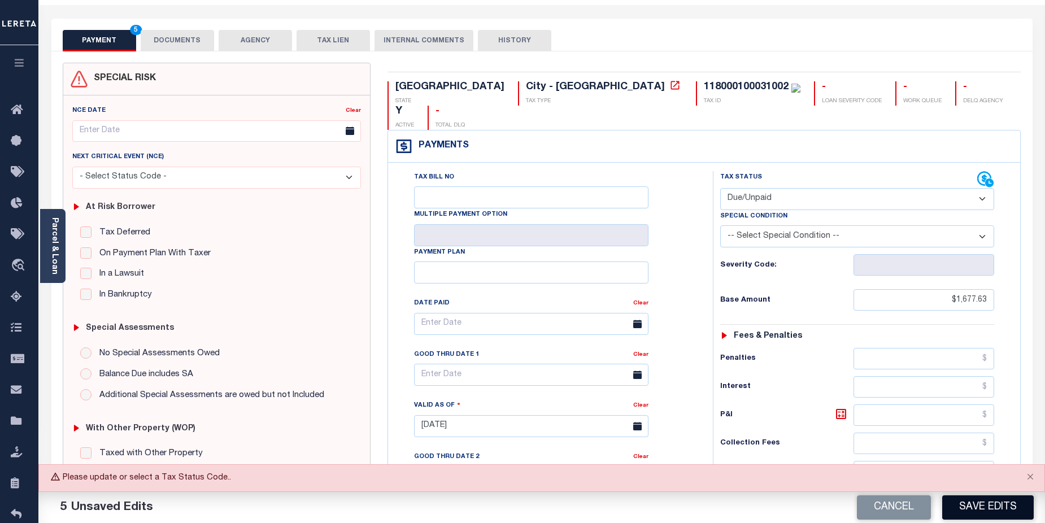
click at [985, 505] on button "Save Edits" at bounding box center [989, 508] width 92 height 24
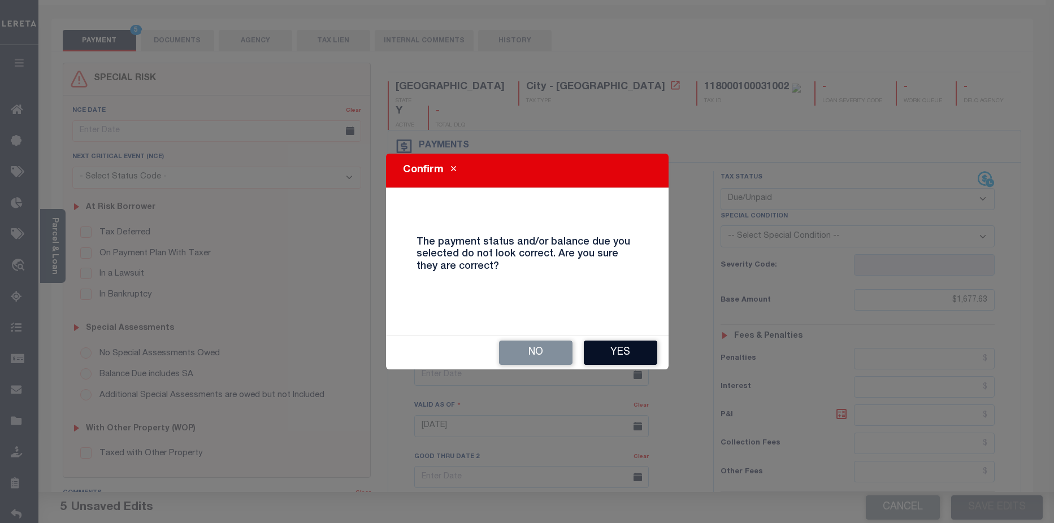
click at [625, 357] on button "Yes" at bounding box center [620, 353] width 73 height 24
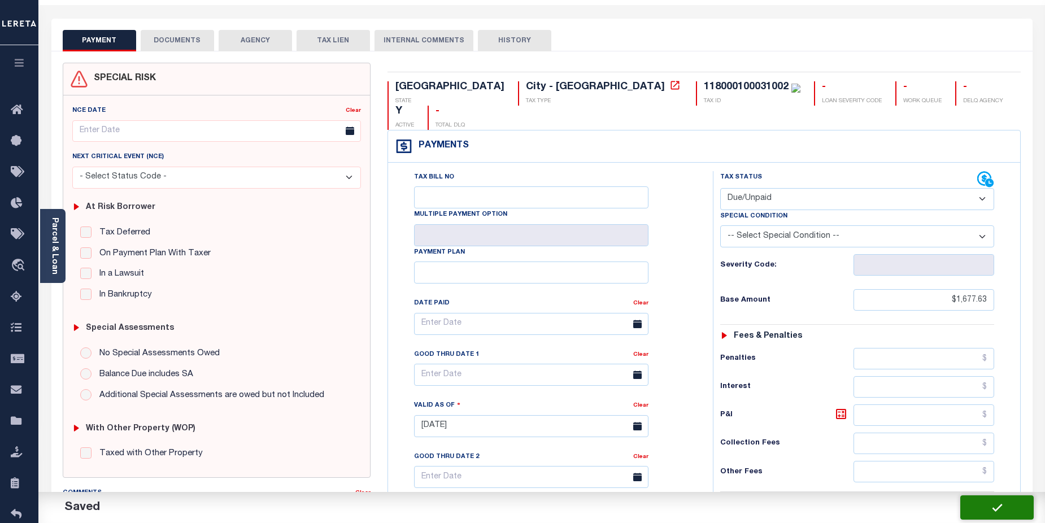
checkbox input "false"
type textarea "CAS-47567 2025/annual dlq Base $1,677.63 P/I $697.89-Lereta Responsibility Tota…"
type input "$1,677.63"
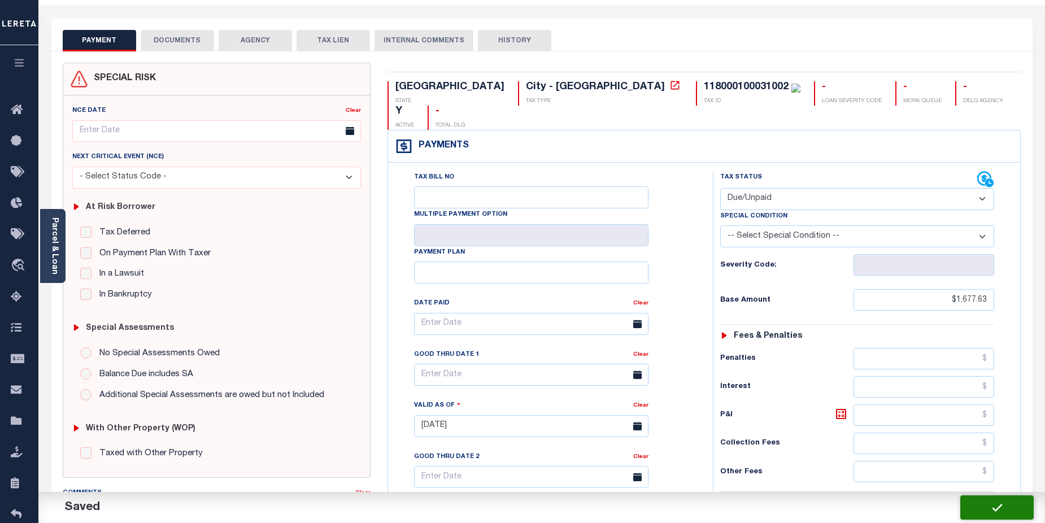
type input "$1,677.63"
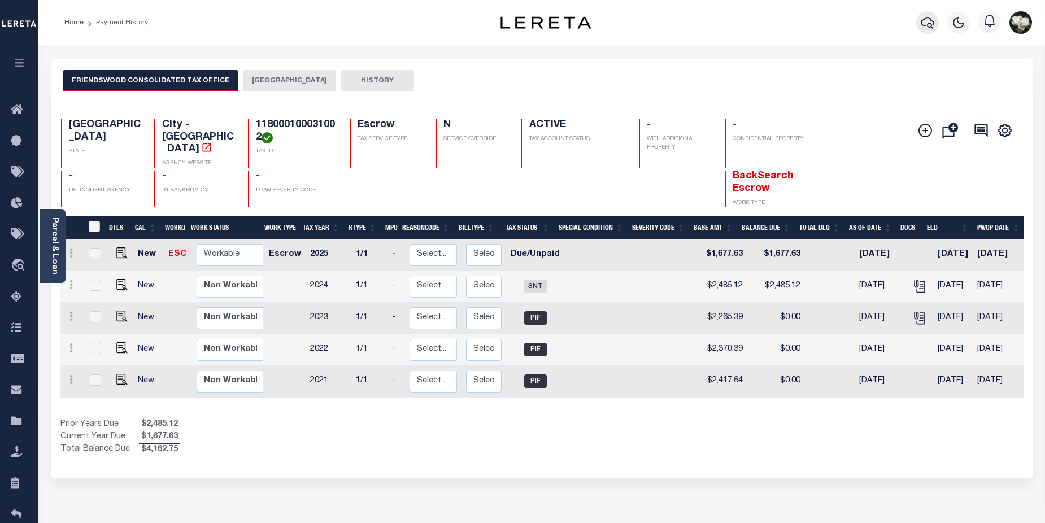
click at [932, 24] on icon "button" at bounding box center [928, 23] width 14 height 14
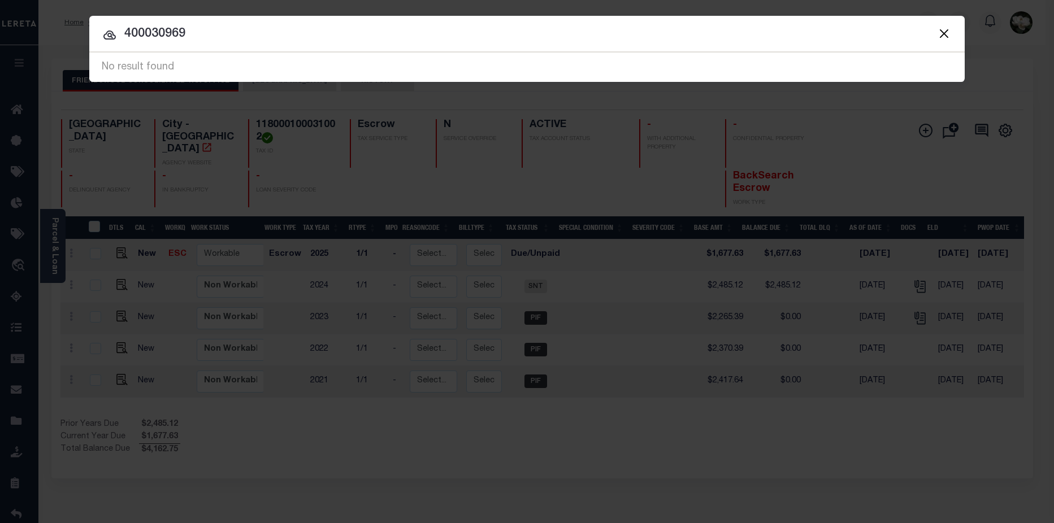
drag, startPoint x: 248, startPoint y: 30, endPoint x: 83, endPoint y: 27, distance: 165.0
click at [83, 27] on div "Include Loans TBM Customers Borrowers Payments (Lender Non-Disb) Payments (Lend…" at bounding box center [527, 261] width 1054 height 523
type input "400030969"
click at [948, 30] on button "Close" at bounding box center [943, 33] width 15 height 15
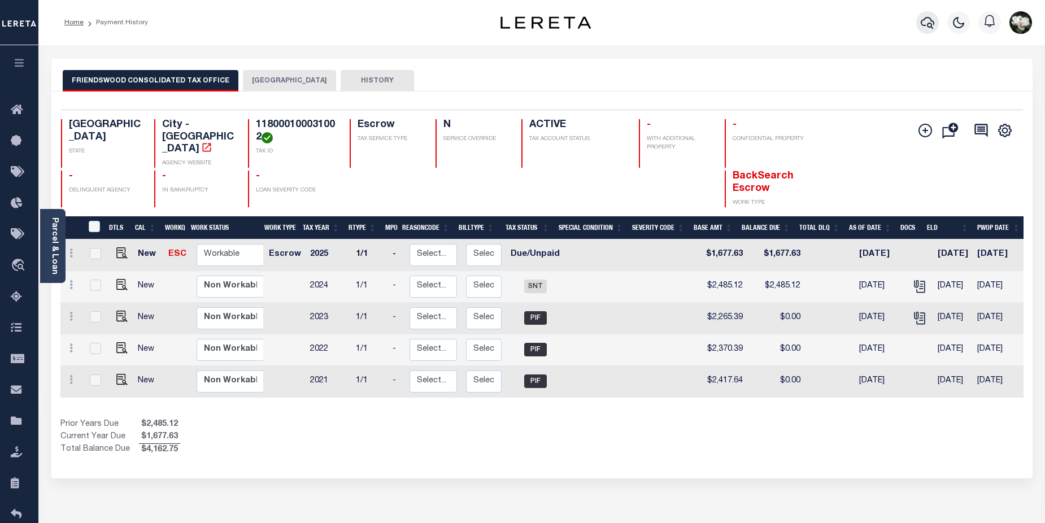
click at [932, 24] on icon "button" at bounding box center [928, 23] width 14 height 12
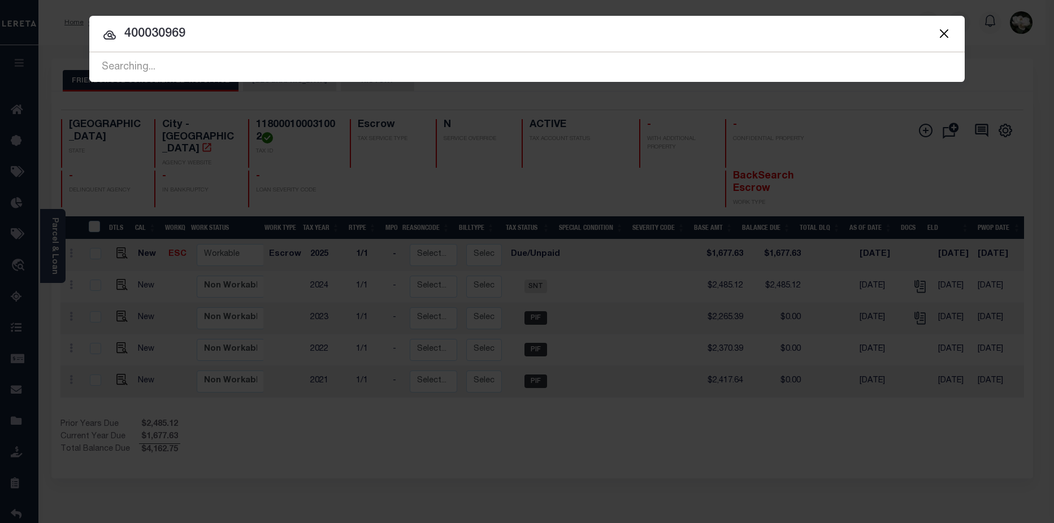
drag, startPoint x: 226, startPoint y: 40, endPoint x: -42, endPoint y: 33, distance: 267.9
click at [0, 33] on html "Home Payment History Profile Sign out" at bounding box center [527, 354] width 1054 height 708
drag, startPoint x: 327, startPoint y: 39, endPoint x: 0, endPoint y: 30, distance: 327.3
click at [0, 30] on div "Include Loans TBM Customers Borrowers Payments (Lender Non-Disb) Payments (Lend…" at bounding box center [527, 261] width 1054 height 523
drag, startPoint x: 265, startPoint y: 38, endPoint x: -49, endPoint y: 20, distance: 314.8
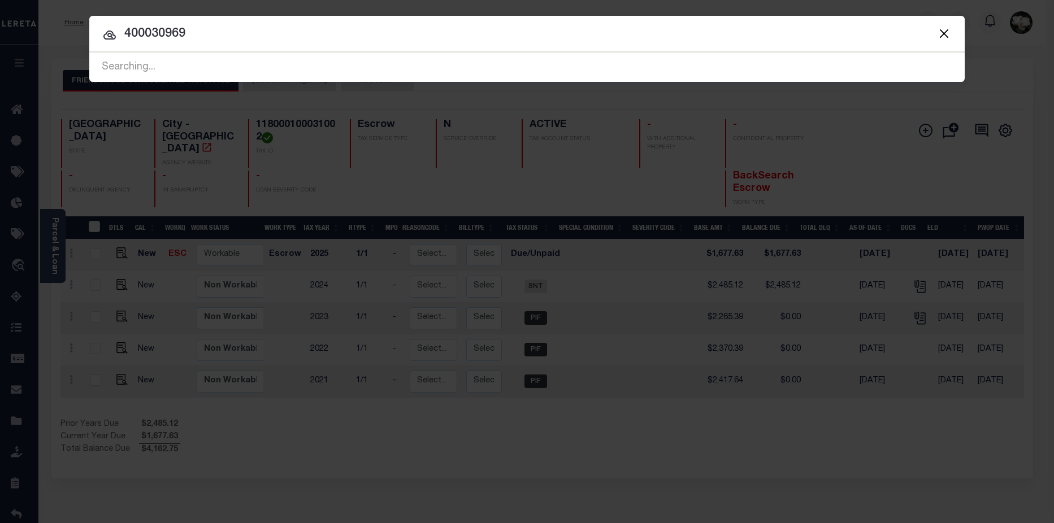
click at [0, 20] on html "Home Payment History Profile Sign out" at bounding box center [527, 354] width 1054 height 708
type input "ref61941"
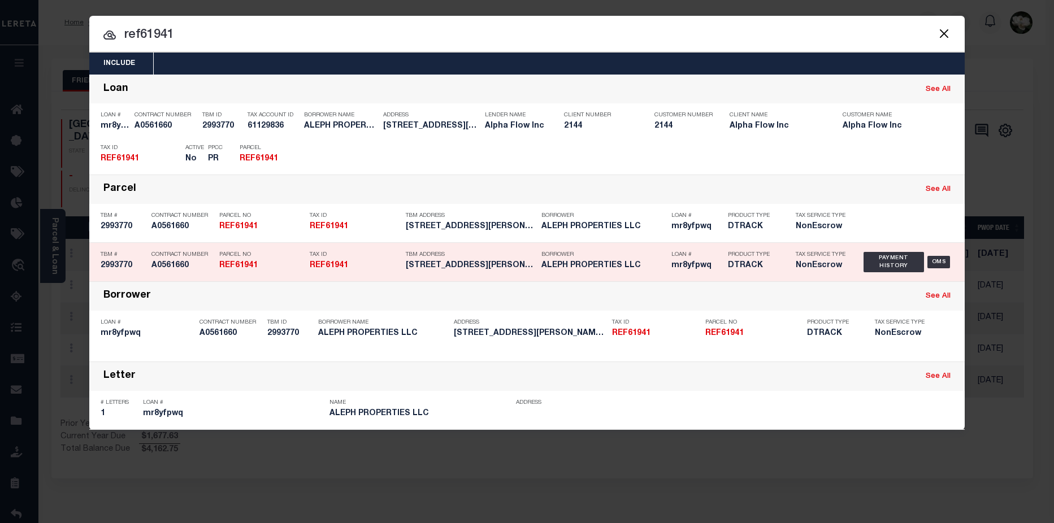
click at [561, 270] on h5 "ALEPH PROPERTIES LLC" at bounding box center [603, 266] width 124 height 10
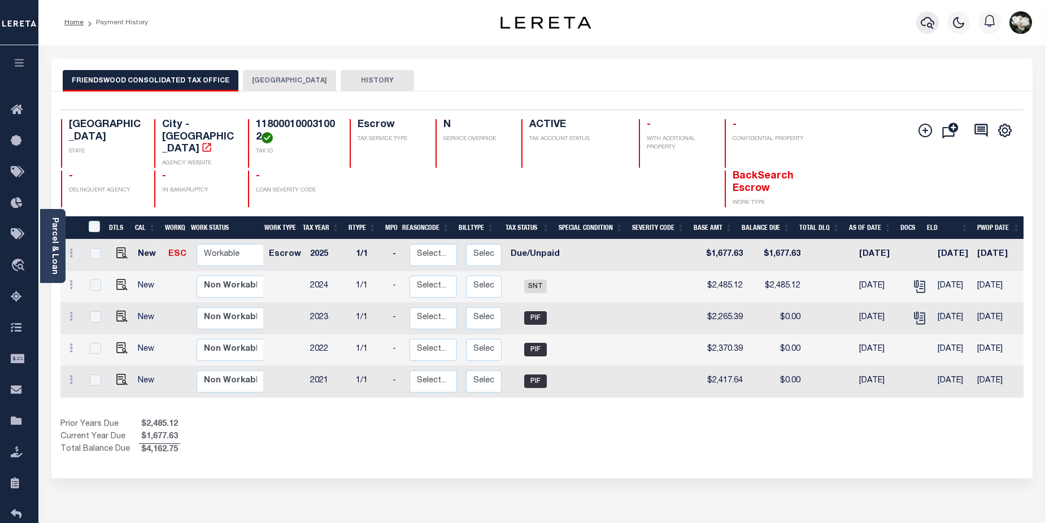
click at [927, 19] on icon "button" at bounding box center [928, 23] width 14 height 12
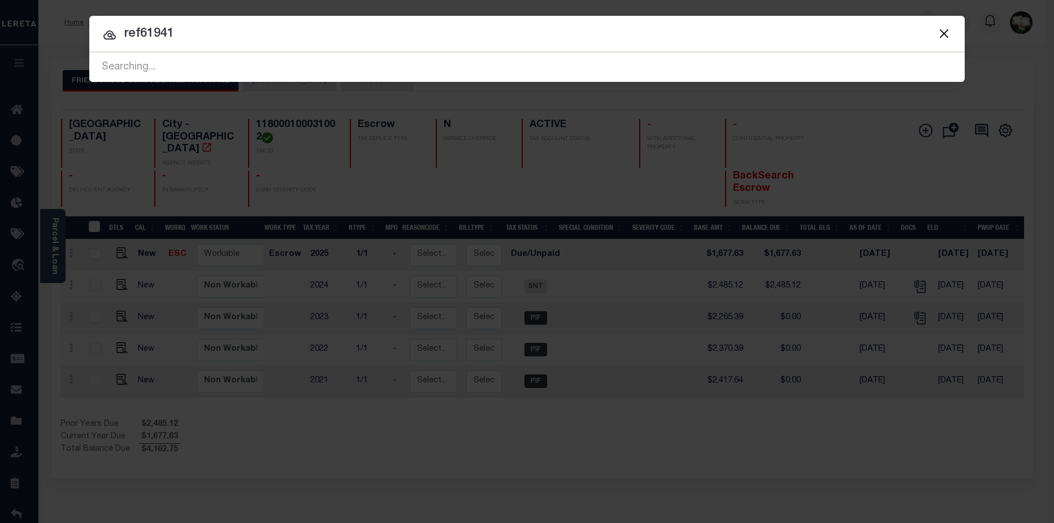
type input "ref61941"
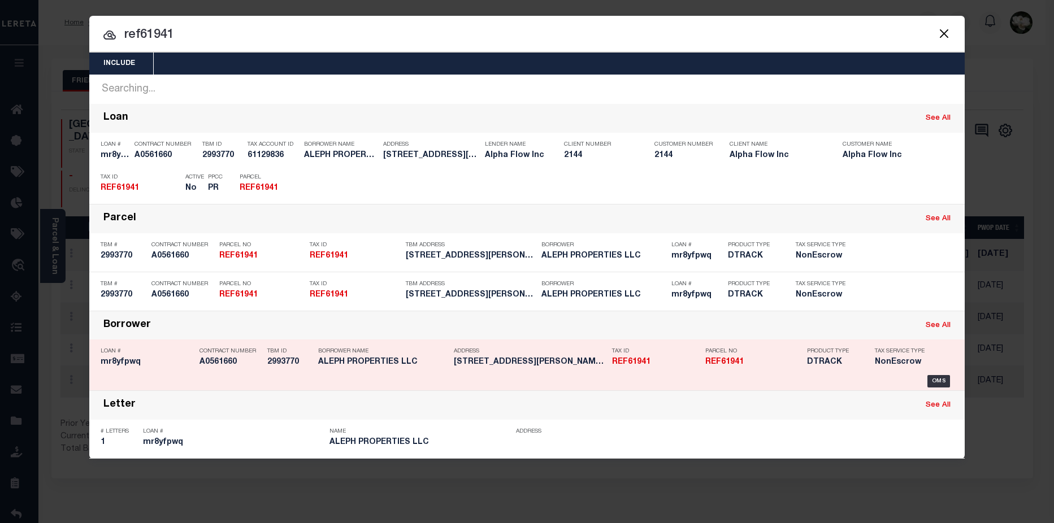
click at [598, 367] on h5 "350 HALE BOPP AVE BELGRADE MT 5..." at bounding box center [530, 363] width 153 height 10
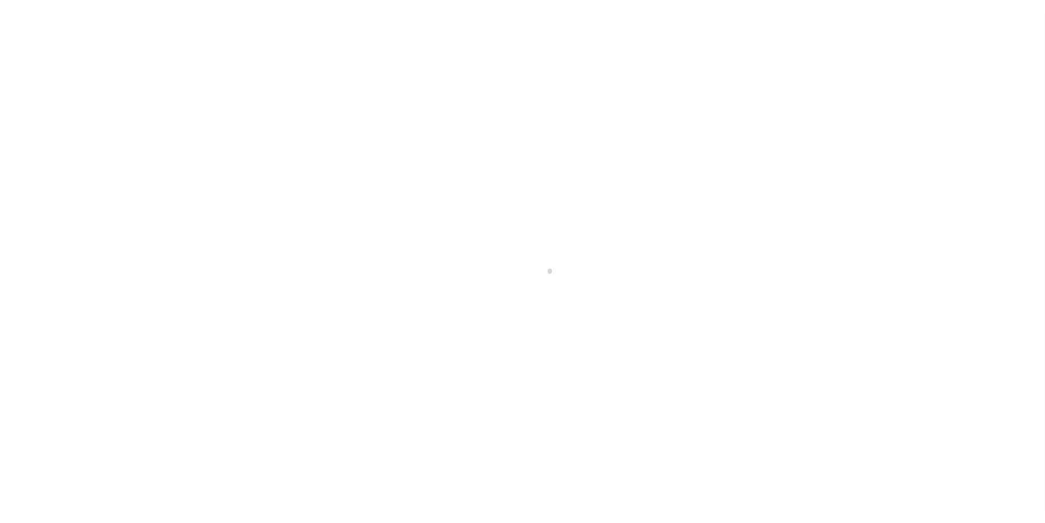
select select "False"
select select "10"
select select "NonEscrow"
type input "[STREET_ADDRESS][PERSON_NAME]"
type input "REF61941"
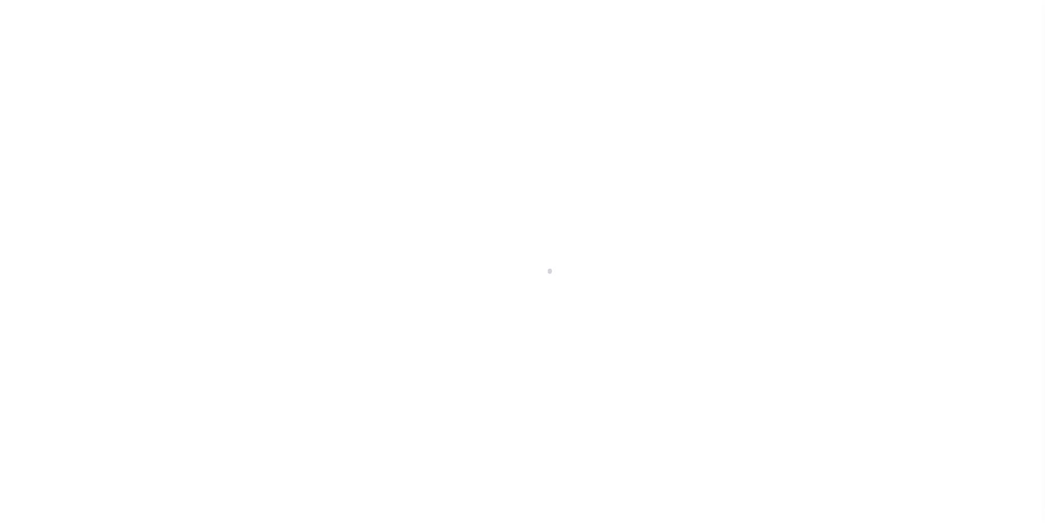
select select
type input "Belgrade MT 59714"
type input "399349473"
type input "MT"
select select
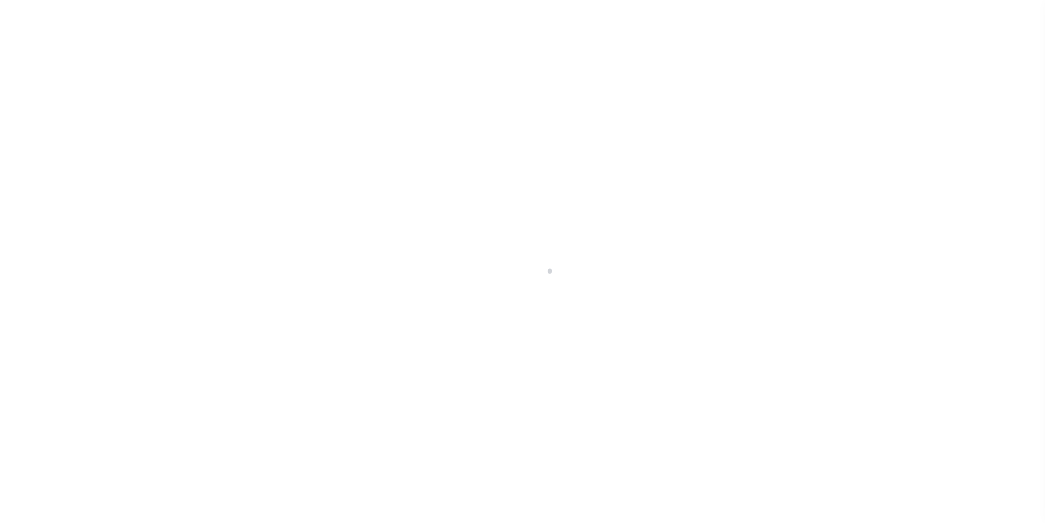
type textarea "[GEOGRAPHIC_DATA] SUB PH 2, S24, T01N, R04E, Lot 97B, ACRES 0.5928, PLATJ331C"
select select "10083"
select select "3663"
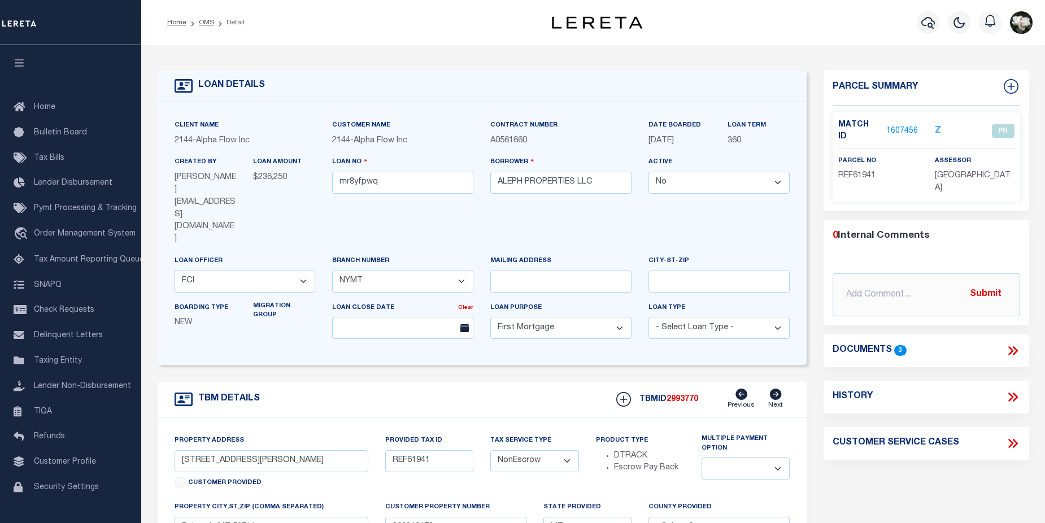
click at [897, 125] on link "1607456" at bounding box center [903, 131] width 32 height 12
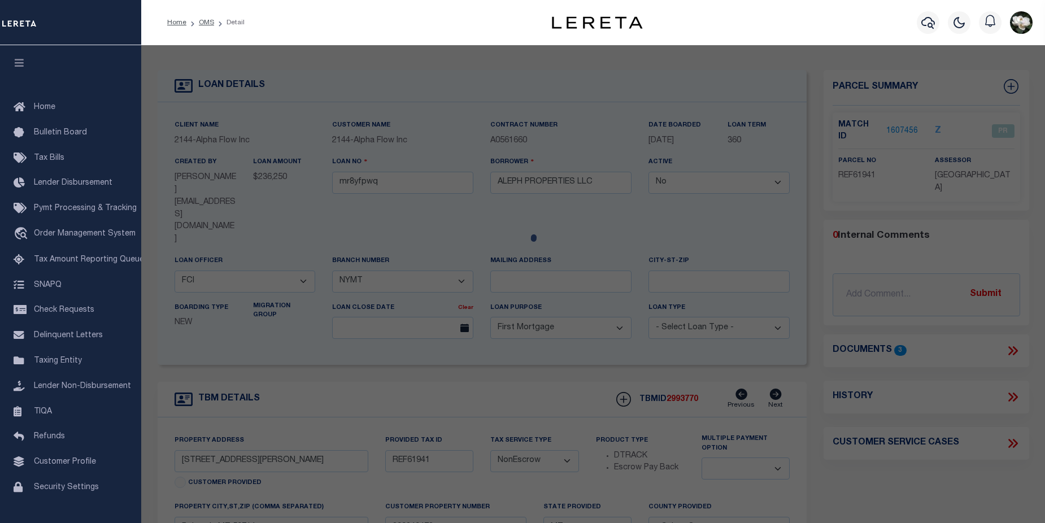
checkbox input "false"
select select "PR"
type input "STEWART JOAN P"
select select
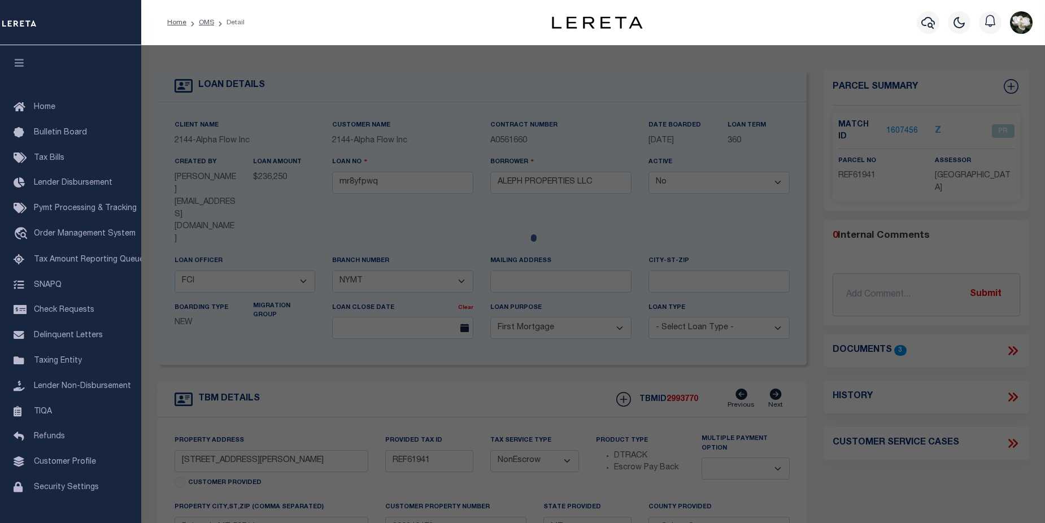
type input "[STREET_ADDRESS][PERSON_NAME]"
checkbox input "false"
type input "BELGRADE, MT 59714"
type textarea "BELGRADE GARDENS SUB PH 2, S24, T01 N, R04 E, Lot 97B, ACRES 0.5928, PLAT J-331C"
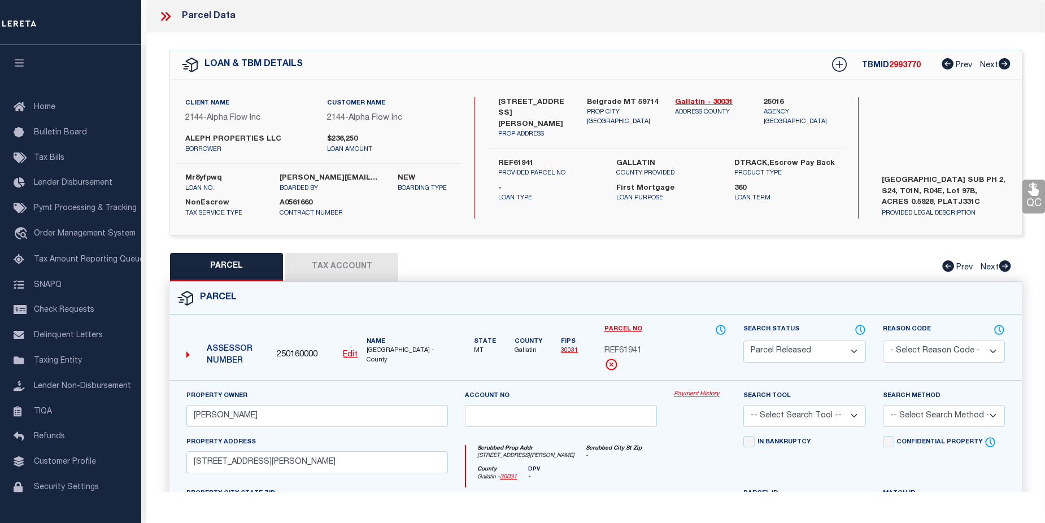
click at [688, 397] on link "Payment History" at bounding box center [700, 395] width 53 height 10
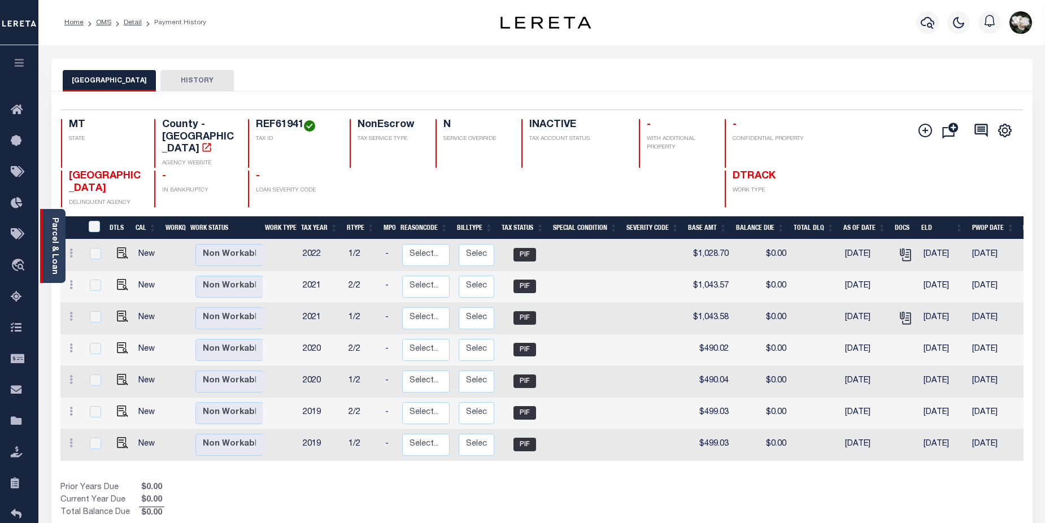
click at [49, 249] on div "Parcel & Loan" at bounding box center [52, 246] width 25 height 74
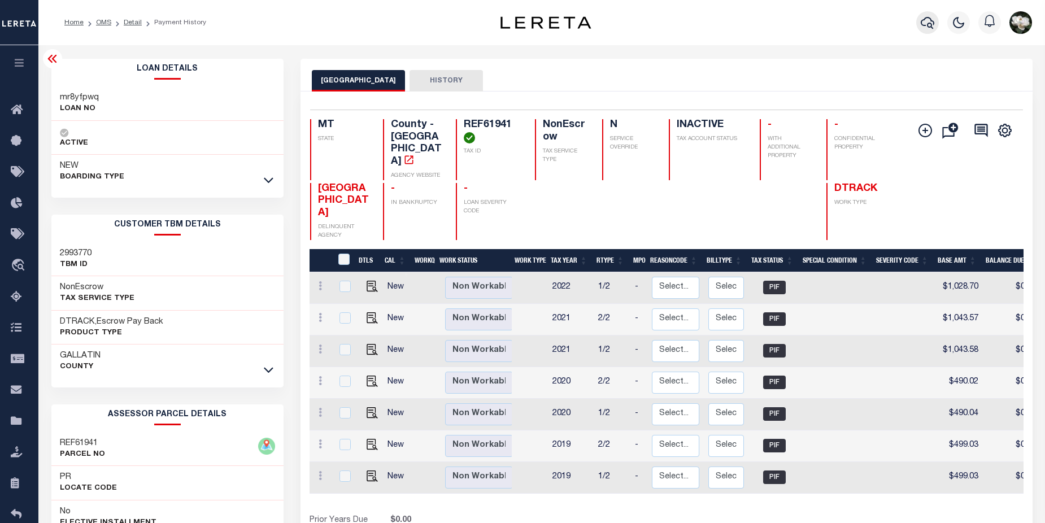
click at [925, 19] on icon "button" at bounding box center [928, 23] width 14 height 14
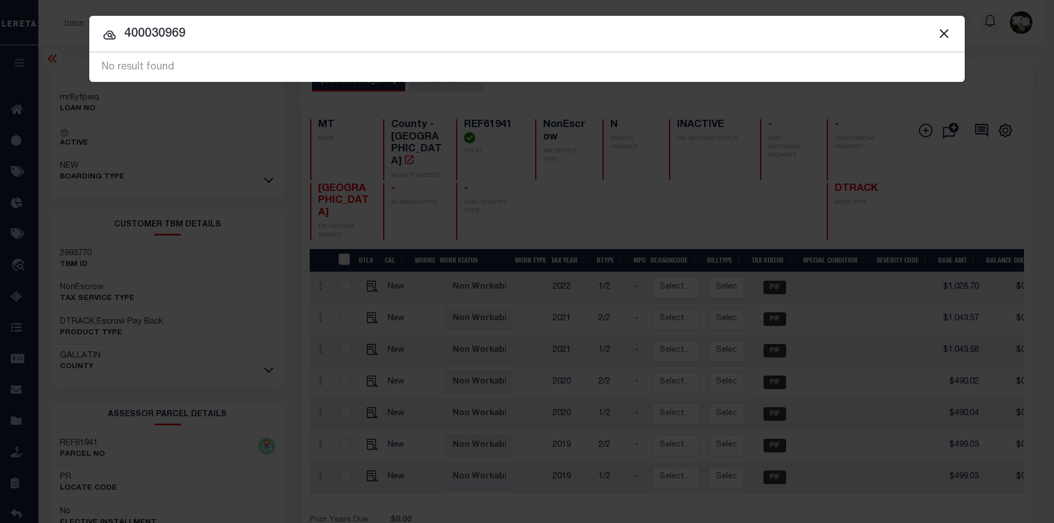
drag, startPoint x: 294, startPoint y: 41, endPoint x: 12, endPoint y: 36, distance: 281.5
click at [12, 36] on div "Include Loans TBM Customers Borrowers Payments (Lender Non-Disb) Payments (Lend…" at bounding box center [527, 261] width 1054 height 523
type input "REF61941"
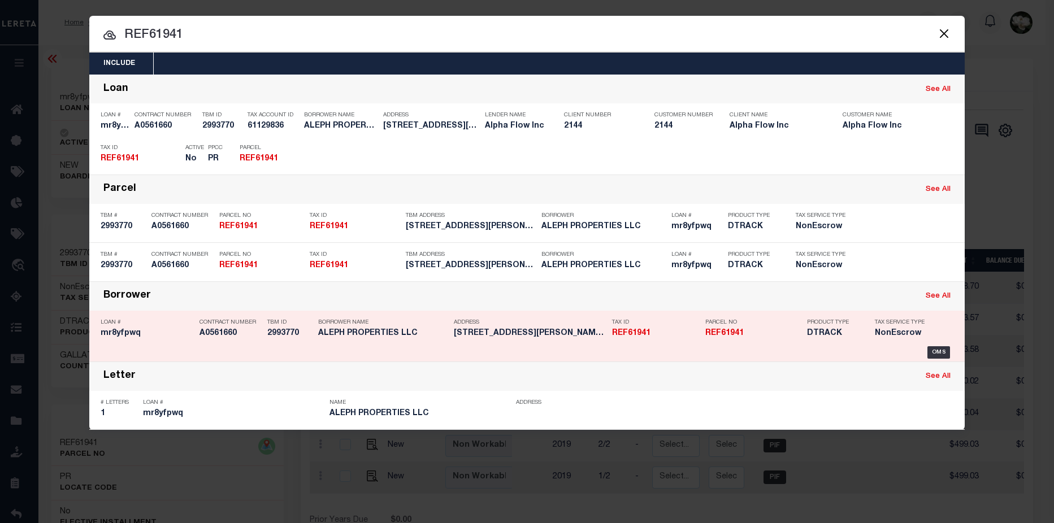
click at [808, 339] on h5 "DTRACK" at bounding box center [832, 334] width 51 height 10
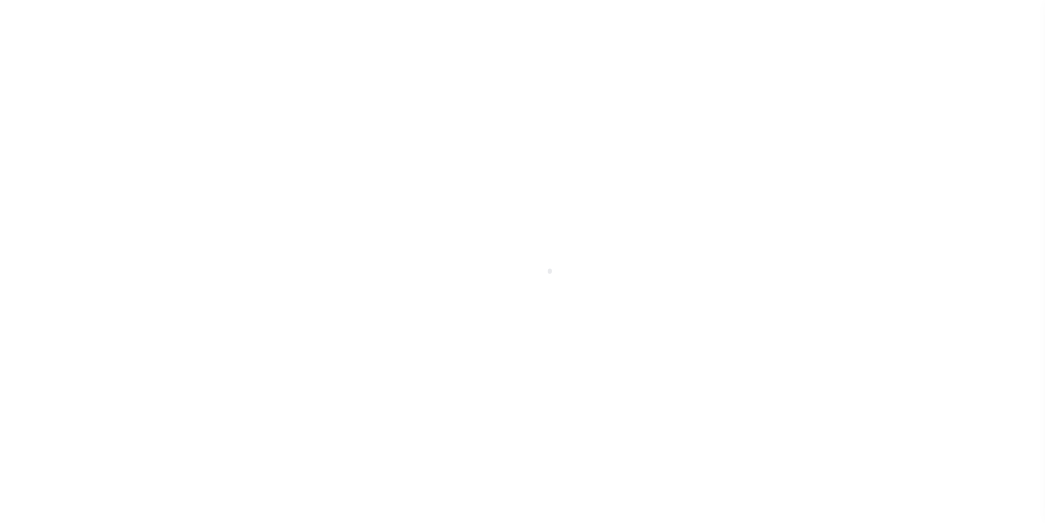
select select "False"
select select "10"
select select "NonEscrow"
type input "[STREET_ADDRESS][PERSON_NAME]"
type input "REF61941"
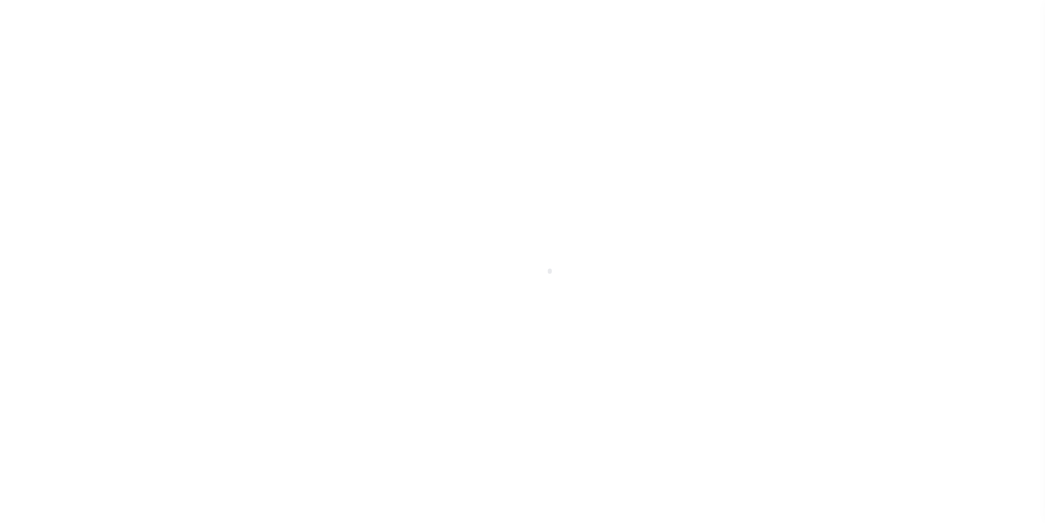
select select
type input "Belgrade MT 59714"
type input "399349473"
type input "MT"
select select
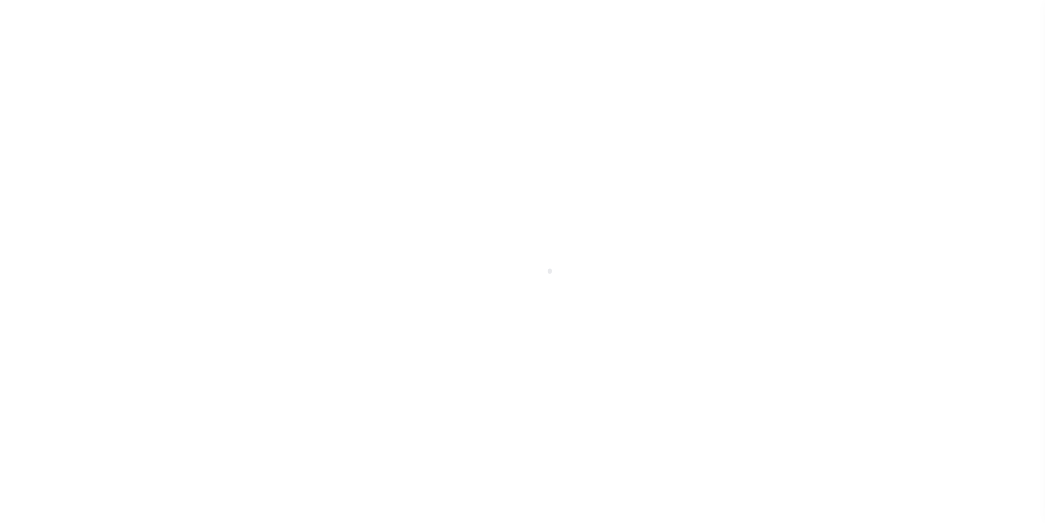
type textarea "[GEOGRAPHIC_DATA] SUB PH 2, S24, T01N, R04E, Lot 97B, ACRES 0.5928, PLATJ331C"
select select "10083"
select select "3663"
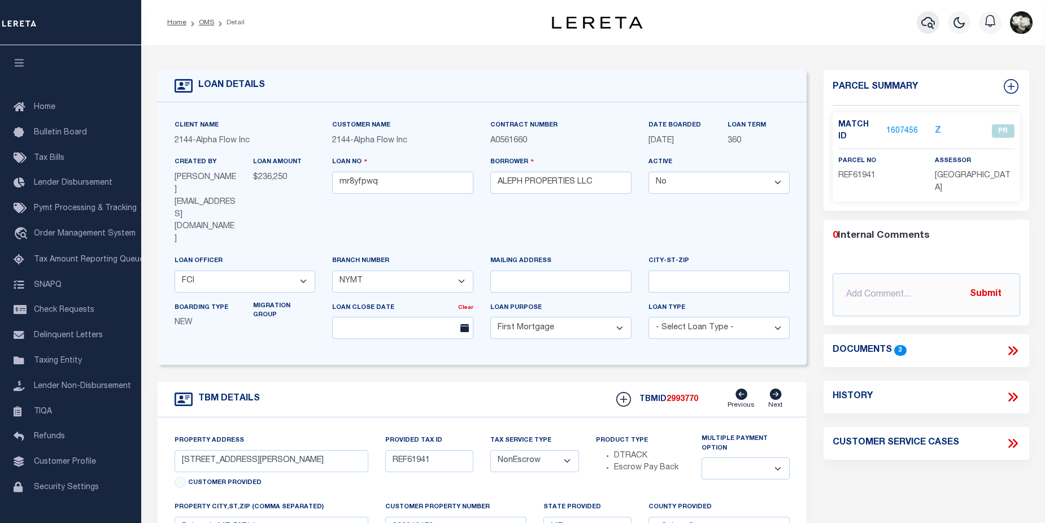
click at [928, 23] on icon "button" at bounding box center [929, 23] width 14 height 14
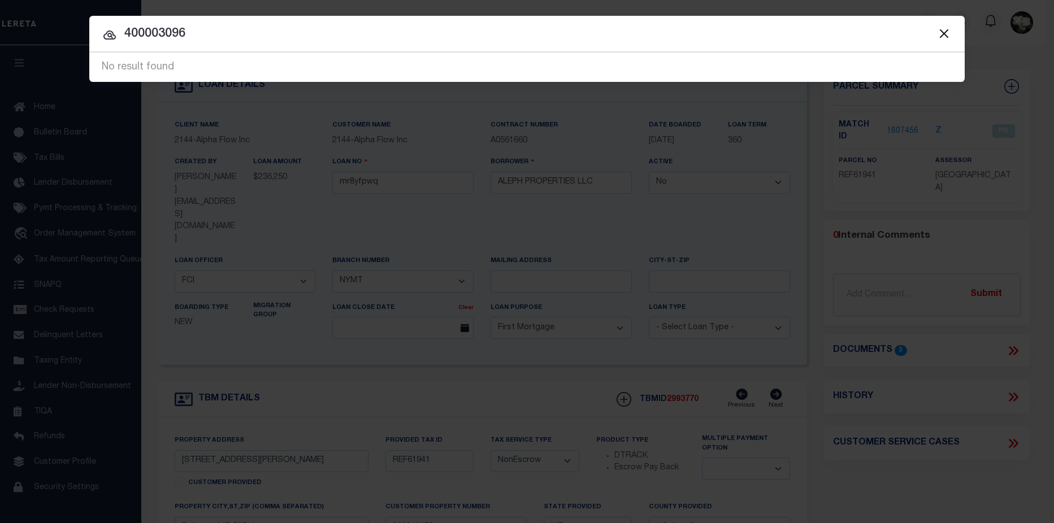
click at [194, 32] on input "400003096" at bounding box center [526, 34] width 875 height 20
click at [149, 30] on input "4000030969" at bounding box center [526, 34] width 875 height 20
type input "400030969"
